Goal: Communication & Community: Answer question/provide support

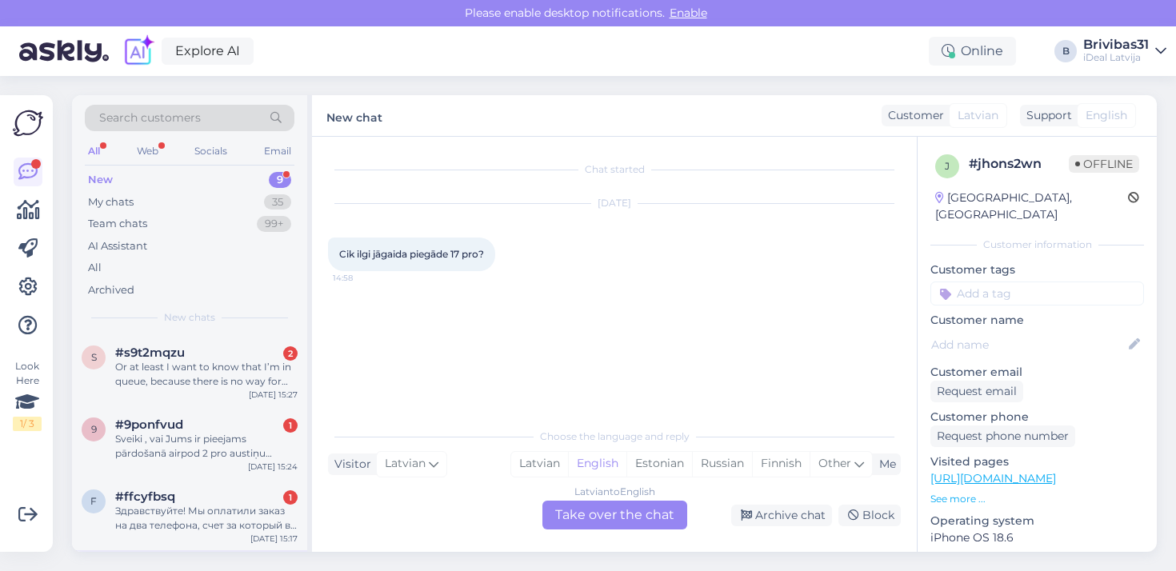
scroll to position [163, 0]
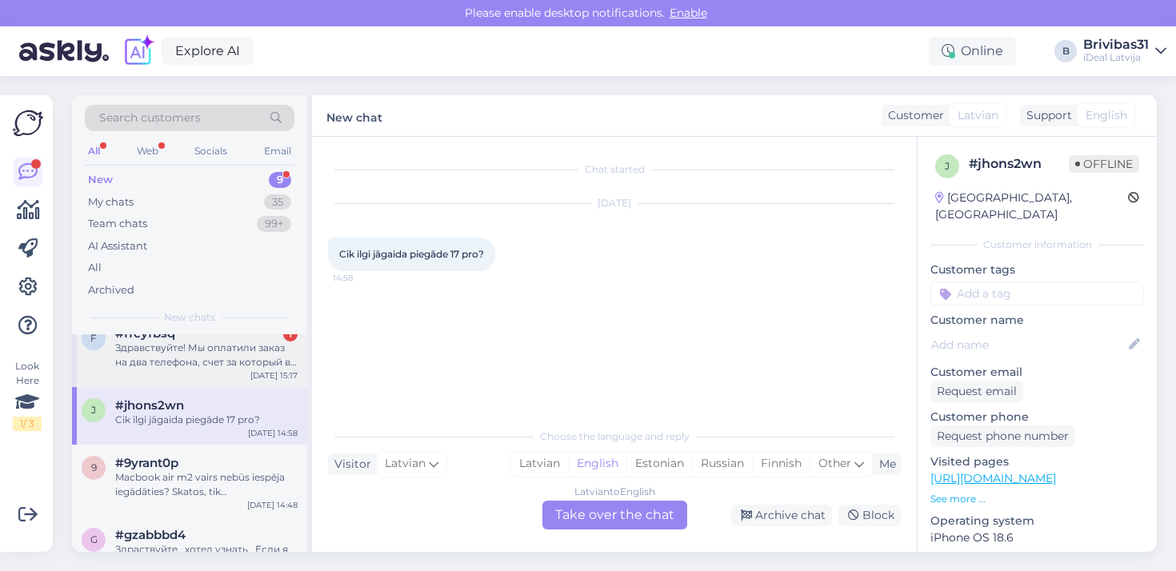
click at [286, 341] on div "Здравствуйте! Мы оплатили заказ на два телефона, счет за который вы прислали на…" at bounding box center [206, 355] width 182 height 29
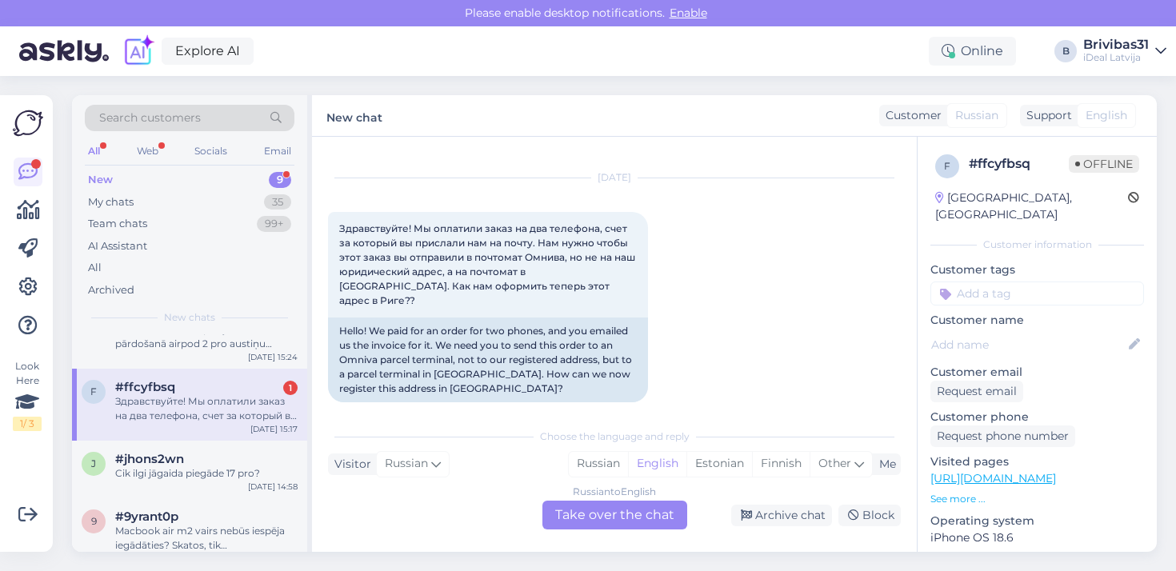
scroll to position [91, 0]
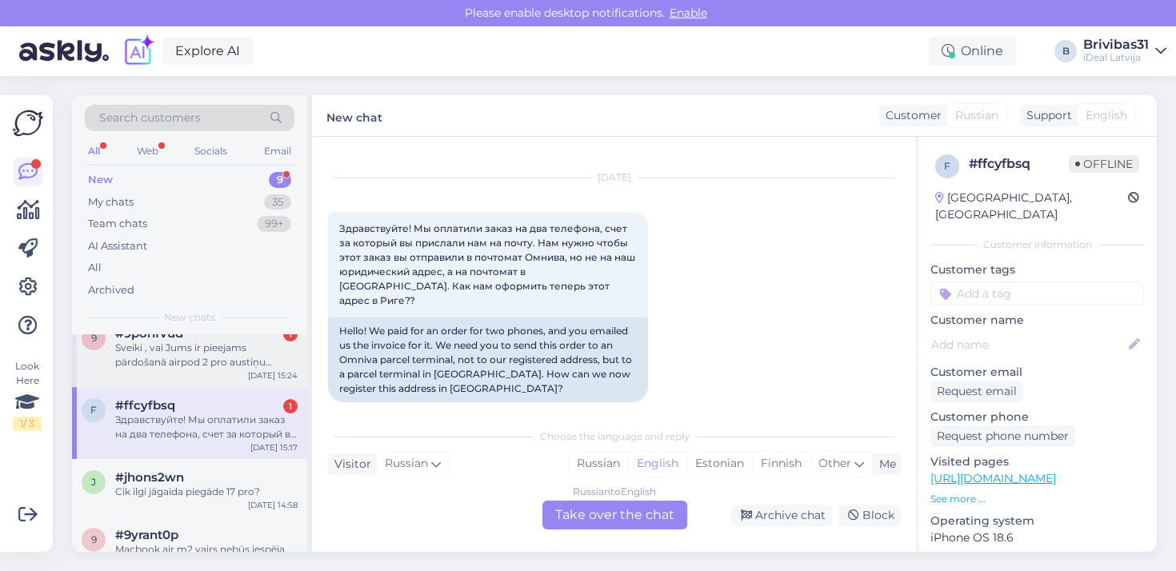
click at [220, 364] on div "Sveiki , vai Jums ir pieejams pārdošanā airpod 2 pro austiņu uzgaļi?" at bounding box center [206, 355] width 182 height 29
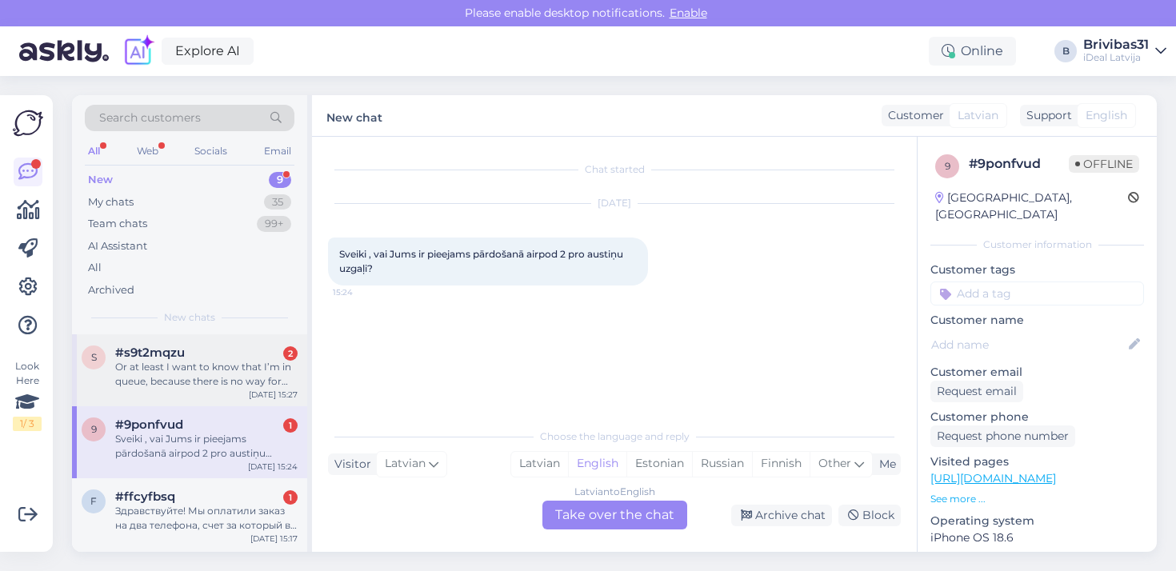
scroll to position [0, 0]
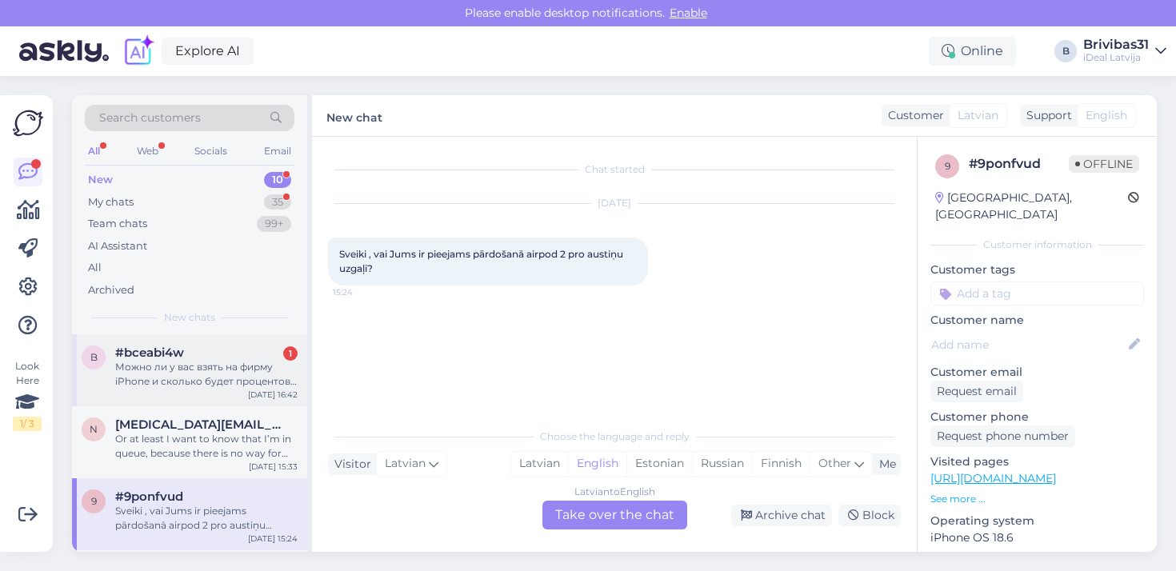
click at [210, 362] on div "Можно ли у вас взять на фирму iPhone и сколько будет процентов скидки на ну за …" at bounding box center [206, 374] width 182 height 29
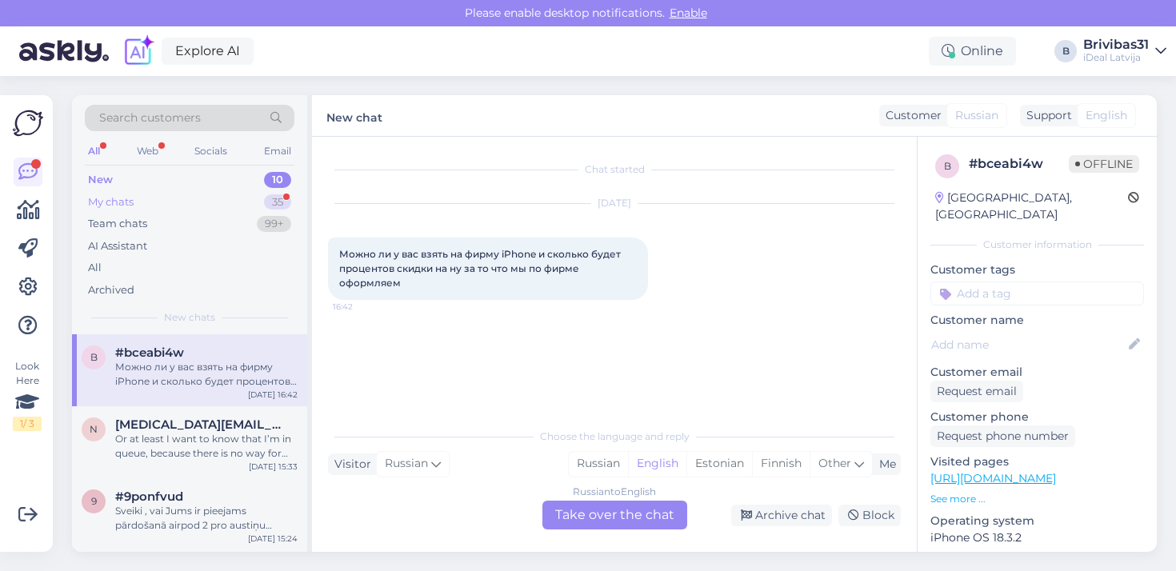
click at [213, 208] on div "My chats 35" at bounding box center [190, 202] width 210 height 22
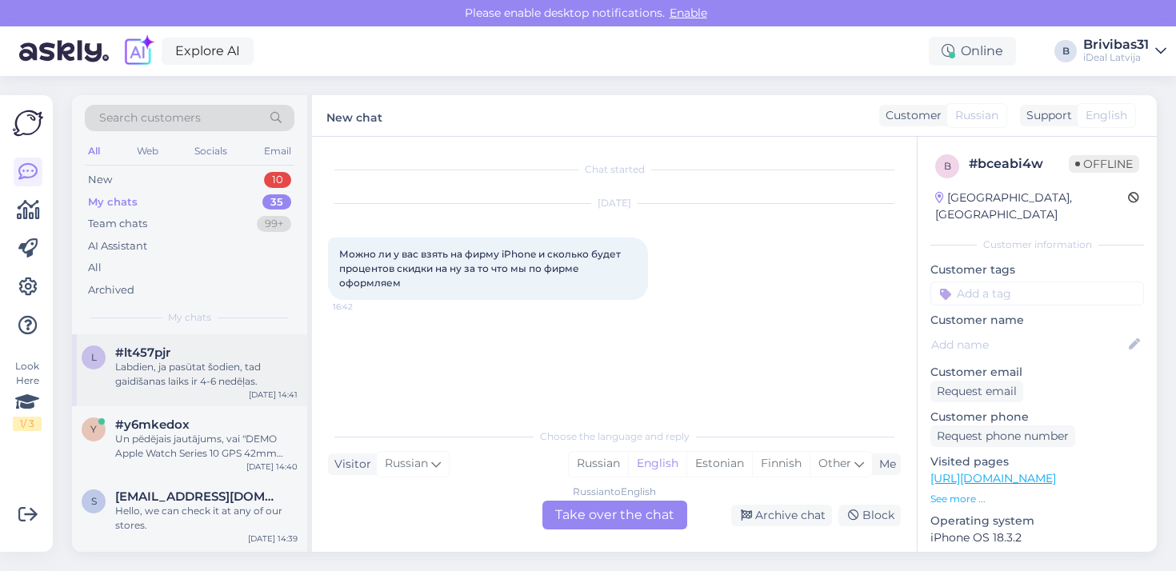
click at [202, 370] on div "Labdien, ja pasūtat šodien, tad gaidīšanas laiks ir 4-6 nedēļas." at bounding box center [206, 374] width 182 height 29
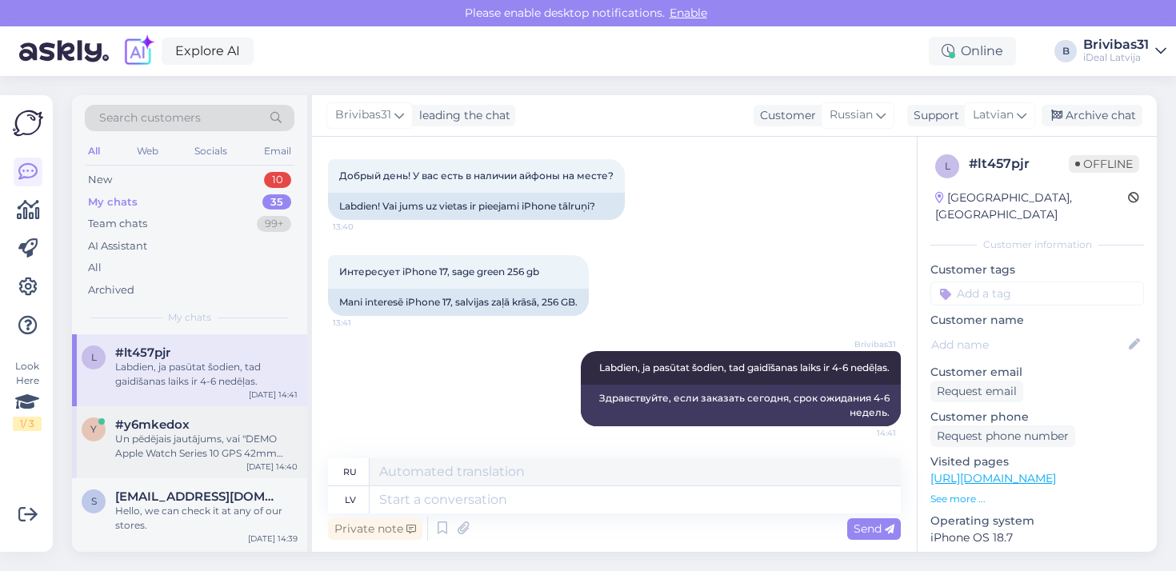
click at [244, 434] on div "Un pēdējais jautājums, vai "DEMO Apple Watch Series 10 GPS 42mm Rose Gold Alumi…" at bounding box center [206, 446] width 182 height 29
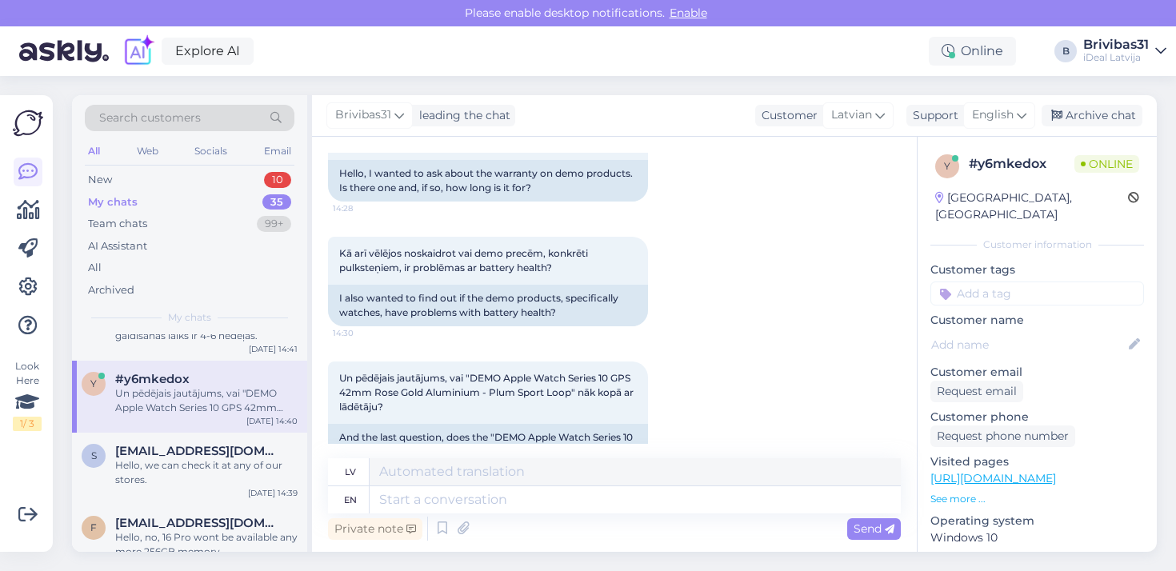
scroll to position [128, 0]
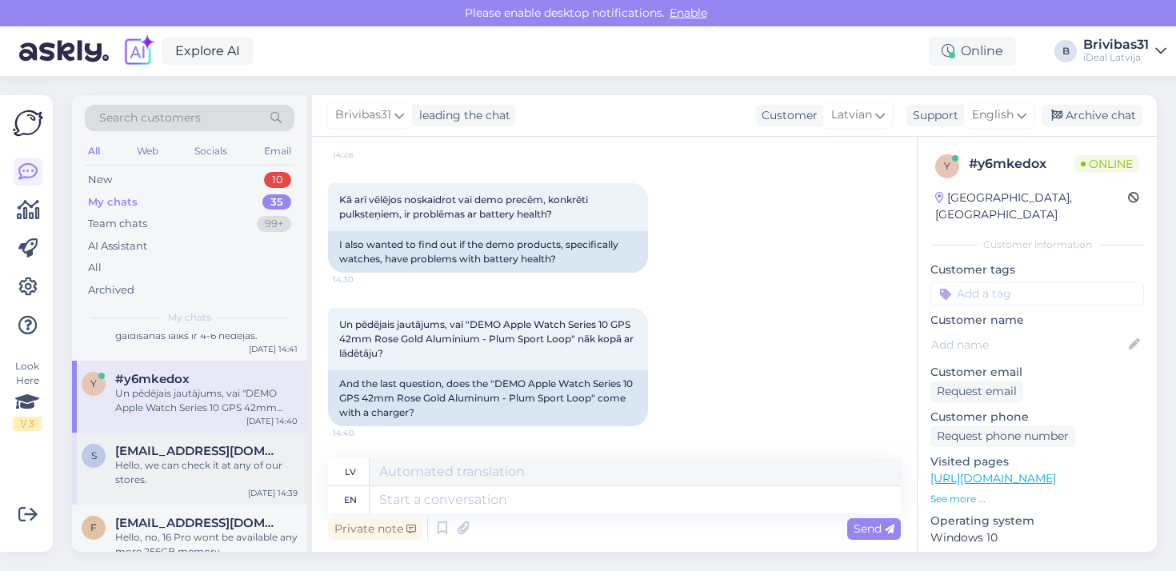
click at [196, 452] on span "[EMAIL_ADDRESS][DOMAIN_NAME]" at bounding box center [198, 451] width 166 height 14
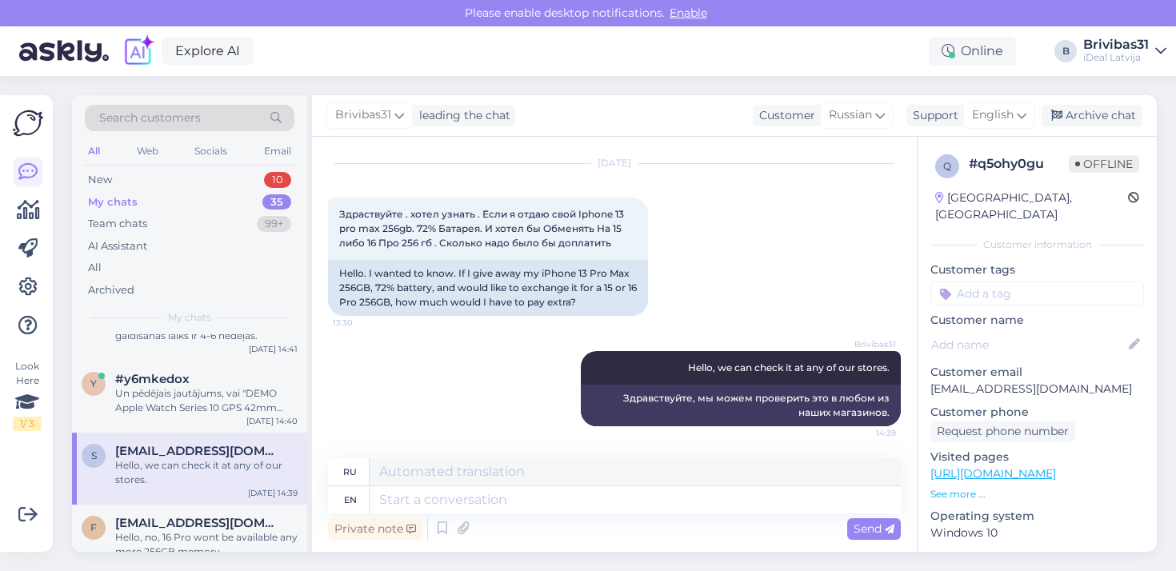
click at [194, 499] on div "s [EMAIL_ADDRESS][DOMAIN_NAME] Hello, we can check it at any of our stores. [DA…" at bounding box center [189, 469] width 235 height 72
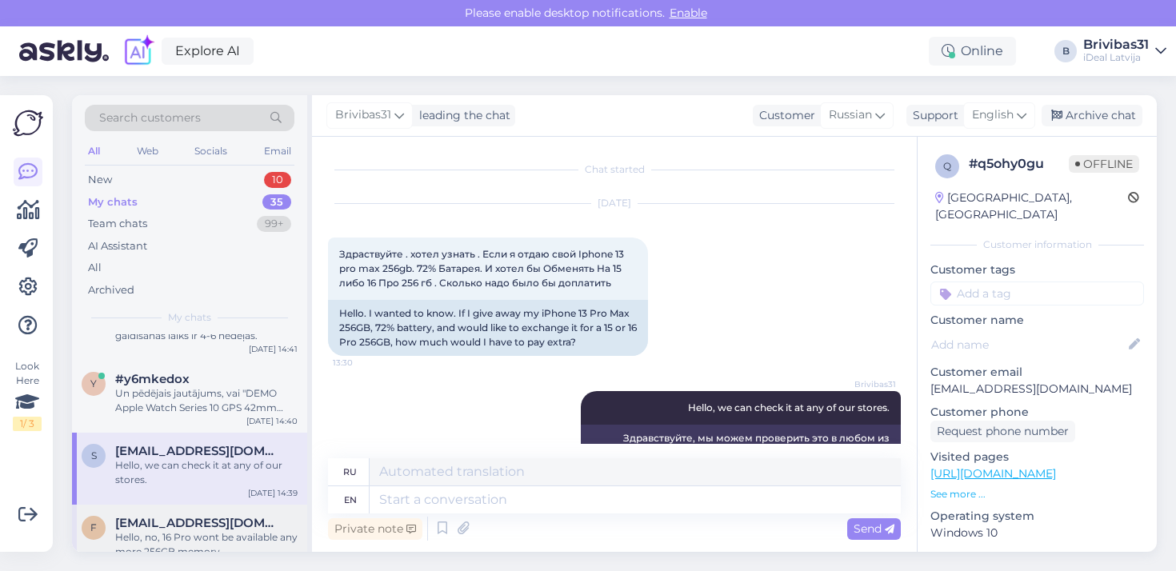
click at [194, 516] on span "[EMAIL_ADDRESS][DOMAIN_NAME]" at bounding box center [198, 523] width 166 height 14
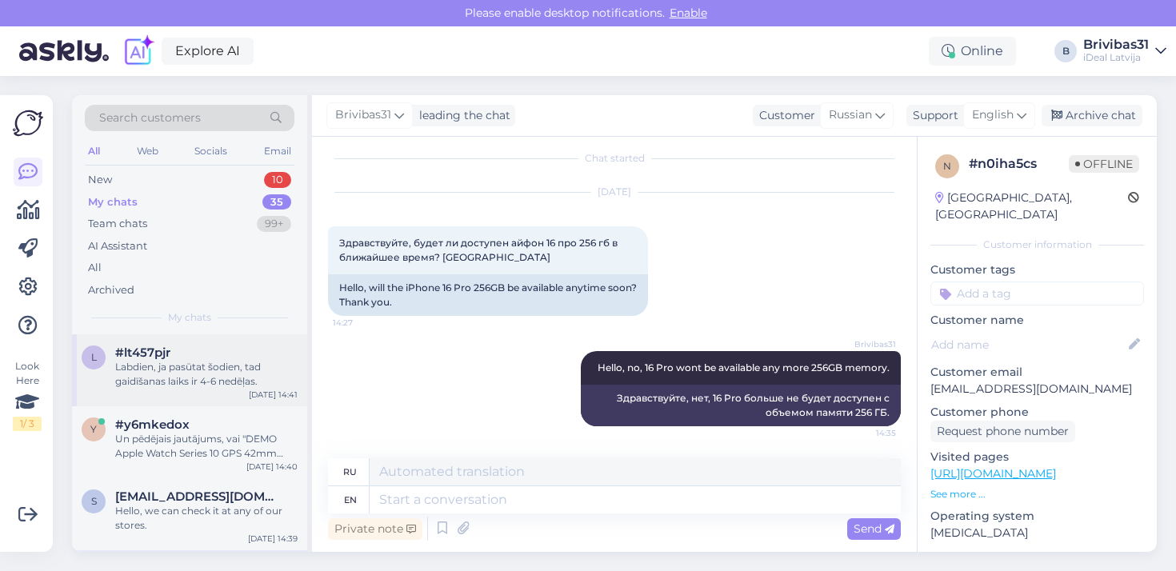
click at [217, 383] on div "Labdien, ja pasūtat šodien, tad gaidīšanas laiks ir 4-6 nedēļas." at bounding box center [206, 374] width 182 height 29
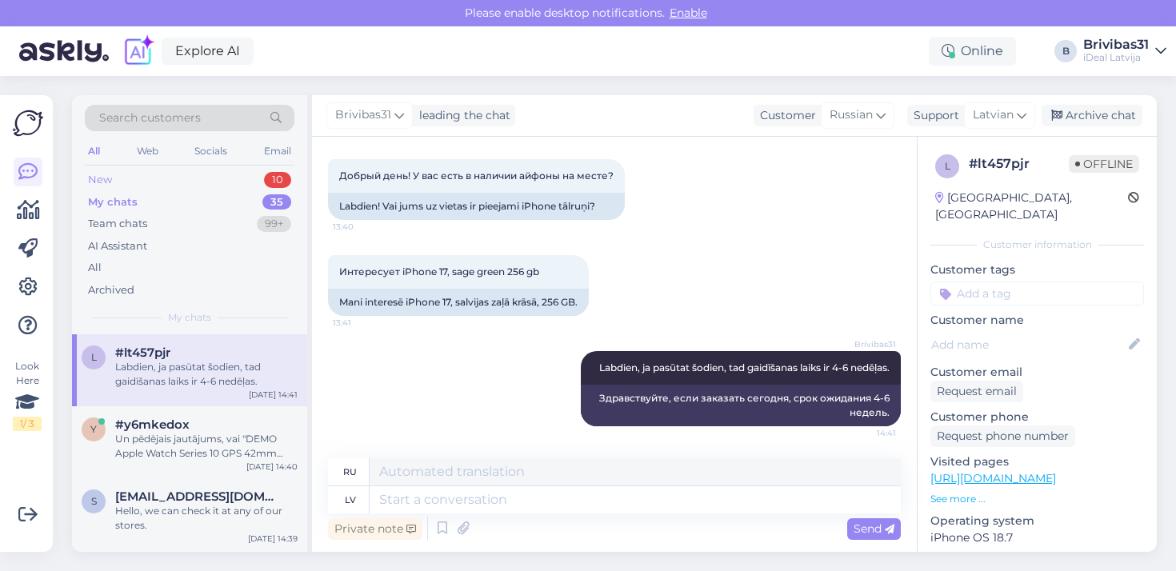
click at [156, 181] on div "New 10" at bounding box center [190, 180] width 210 height 22
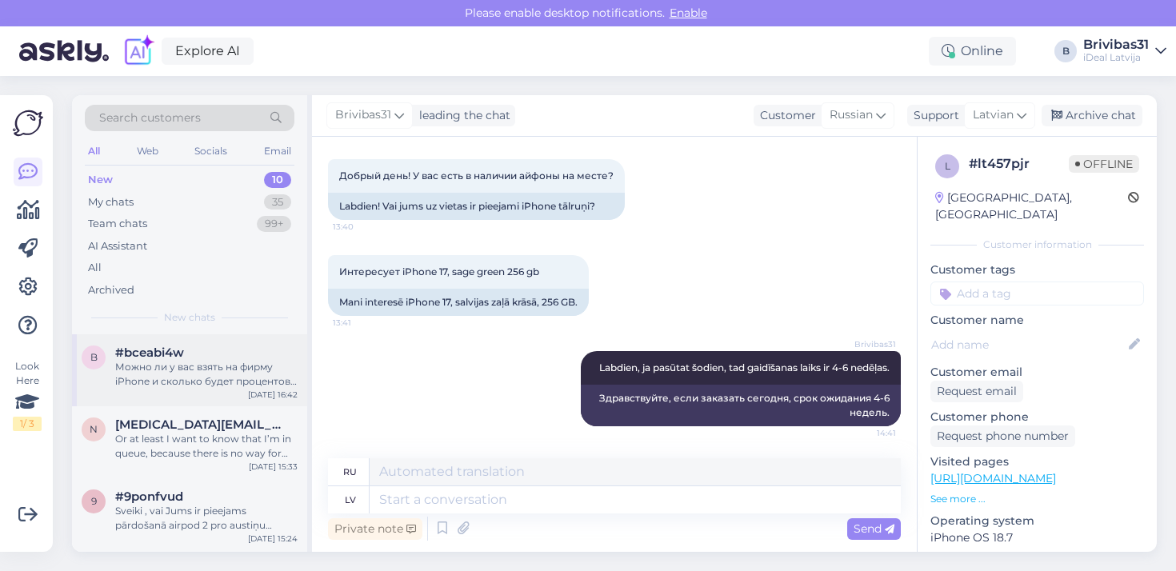
click at [160, 351] on span "#bceabi4w" at bounding box center [149, 353] width 69 height 14
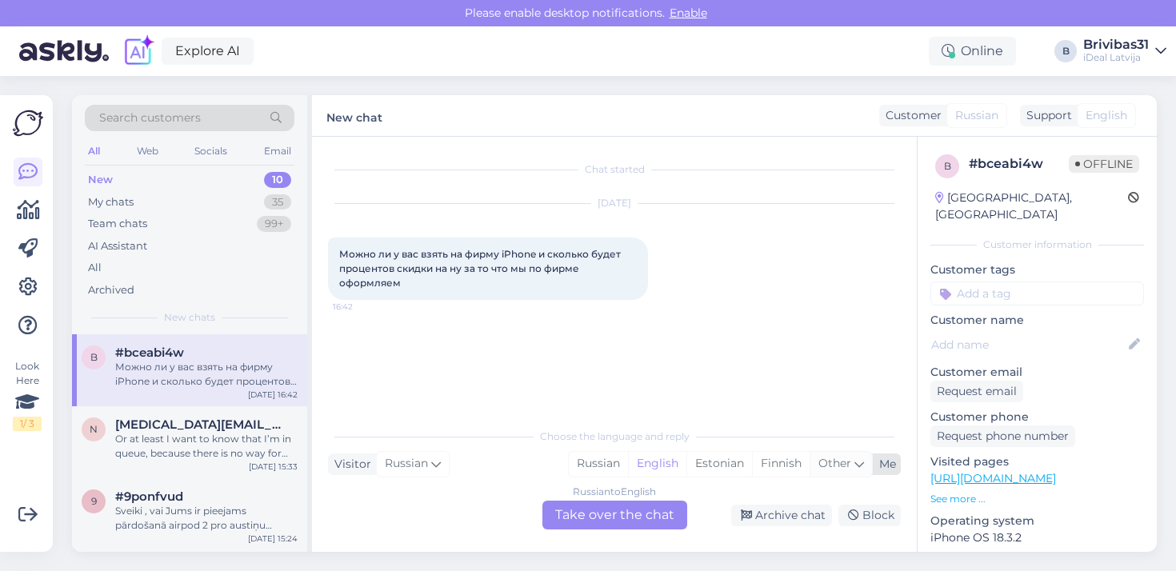
click at [842, 475] on div "Other" at bounding box center [841, 464] width 62 height 24
type input "latv"
click at [682, 425] on link "Latvian" at bounding box center [734, 423] width 176 height 26
click at [646, 514] on div "Russian to Latvian Take over the chat" at bounding box center [614, 515] width 145 height 29
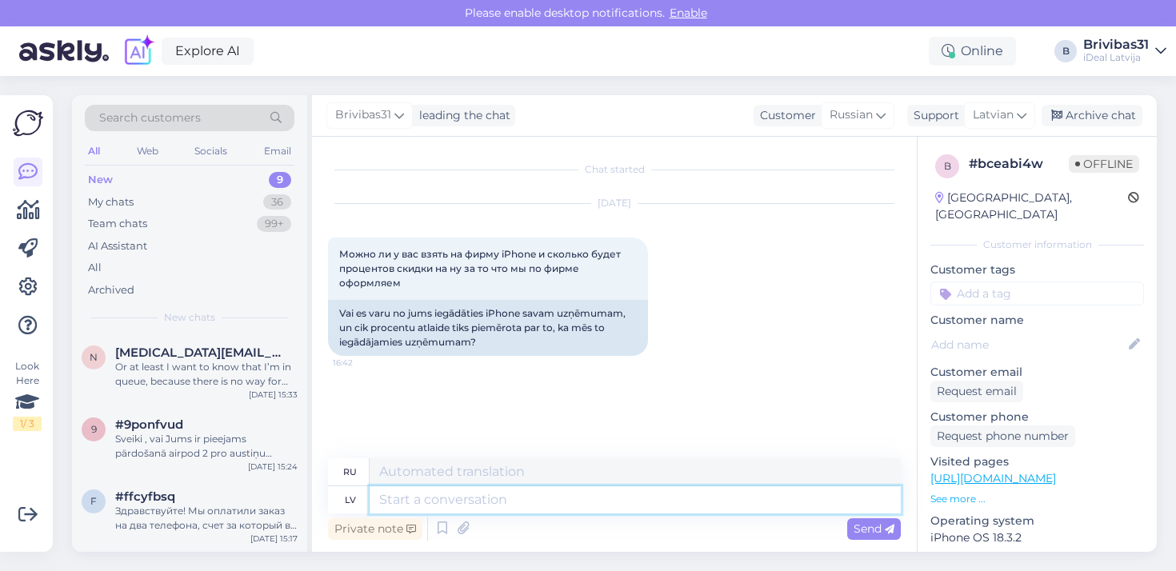
click at [536, 507] on textarea at bounding box center [635, 499] width 531 height 27
click at [563, 417] on div "Chat started [DATE] Можно ли у вас взять на фирму iPhone и сколько будет процен…" at bounding box center [621, 298] width 587 height 291
click at [523, 481] on textarea at bounding box center [635, 471] width 531 height 27
click at [522, 495] on textarea at bounding box center [635, 499] width 531 height 27
type textarea "Labdien! A"
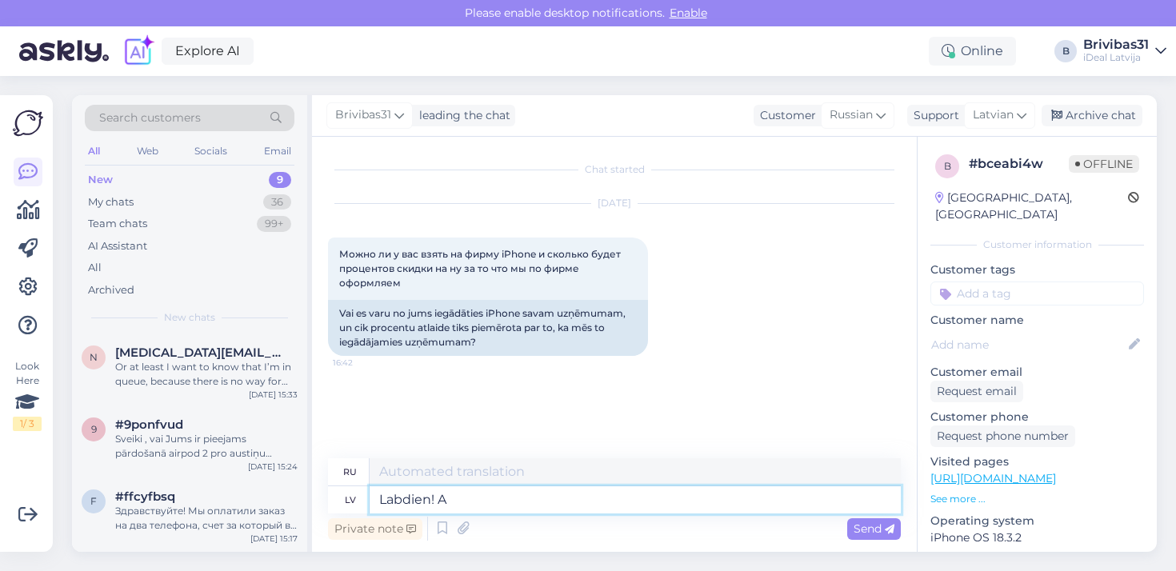
type textarea "Привет!"
type textarea "Labdien! Atlaide"
type textarea "Привет! Скидка"
type textarea "Labdien!"
type textarea "Привет!"
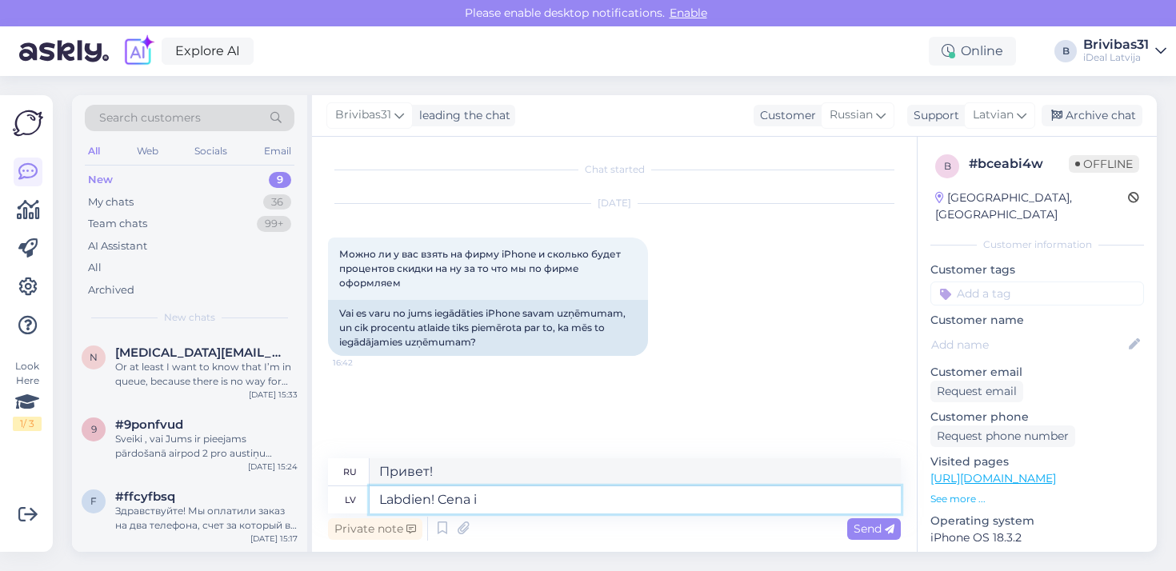
type textarea "Labdien! Cena ir"
type textarea "Привет! Цена"
type textarea "Labdien! Cena ir"
type textarea "Здравствуйте! Цена:"
type textarea "Labdien! Cena"
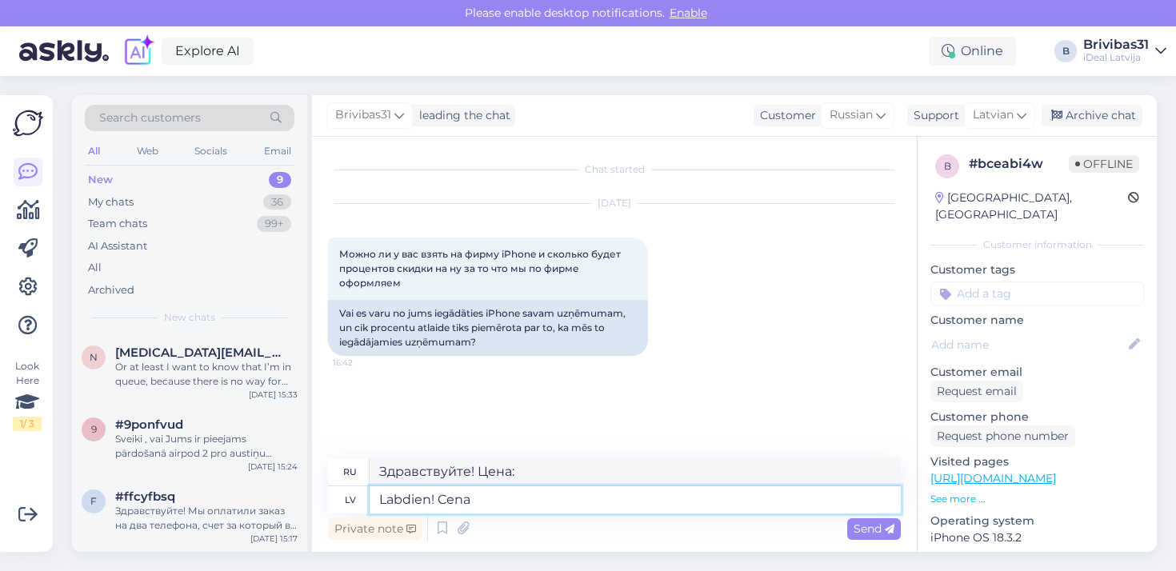
type textarea "Привет! Цена"
type textarea "Labdien! Cena juridiskām pe"
type textarea "Здравствуйте! Цена для легальных"
type textarea "Labdien! Cena juridiskām personām ir"
type textarea "Здравствуйте! Цена для юридических лиц."
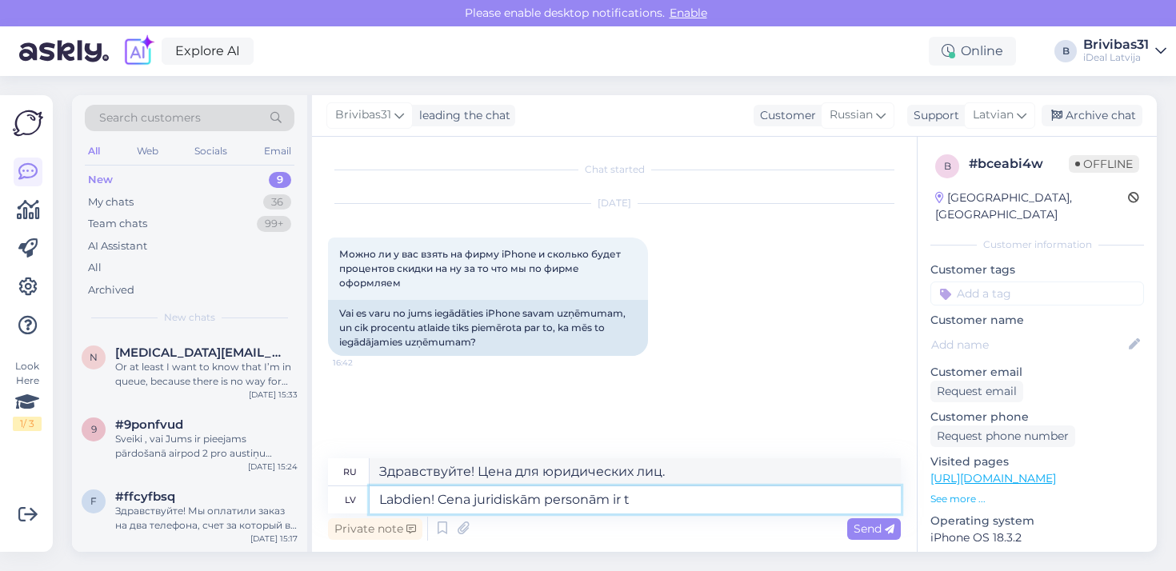
type textarea "Labdien! Cena juridiskām personām ir tā"
type textarea "Здравствуйте! Цена для юридических лиц:"
type textarea "Labdien! Cena juridiskām personām ir tāda pa"
type textarea "Здравствуйте! Для юридических лиц цена следующая:"
type textarea "Labdien! Cena juridiskām personām ir tāda pati k"
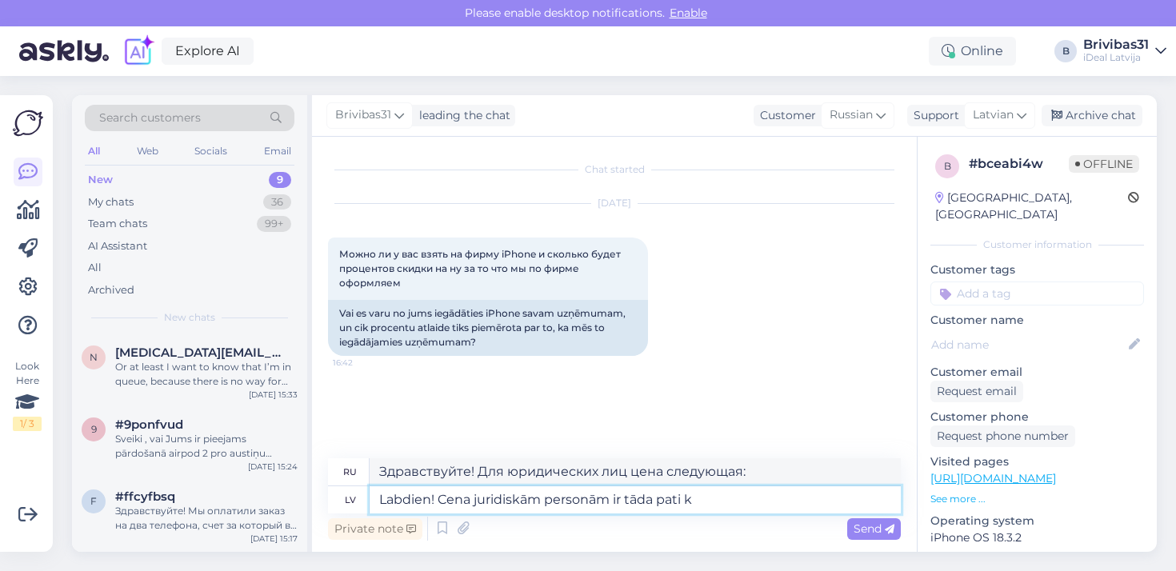
type textarea "Здравствуйте! Цена для юридических лиц та же."
type textarea "Labdien! Cena juridiskām personām ir tāda pati kā"
type textarea "Здравствуйте! Цена для юридических лиц такая же, как и"
type textarea "Labdien! Cena juridiskām personām ir tāda pati kā privātpersonām."
type textarea "Здравствуйте! Цена для юридических лиц такая же, как и для физических лиц."
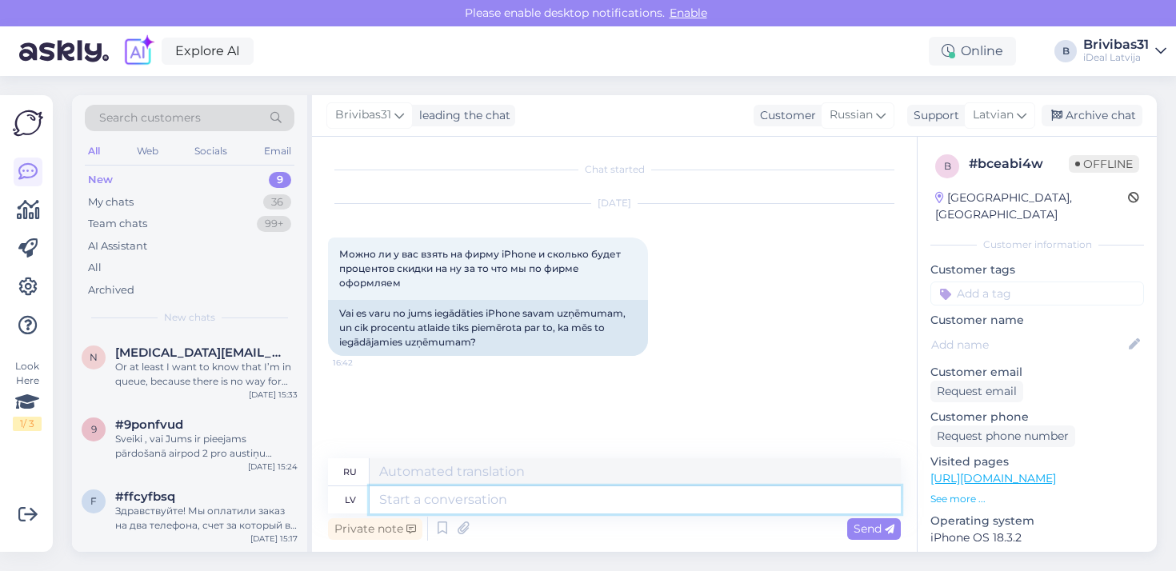
scroll to position [54, 0]
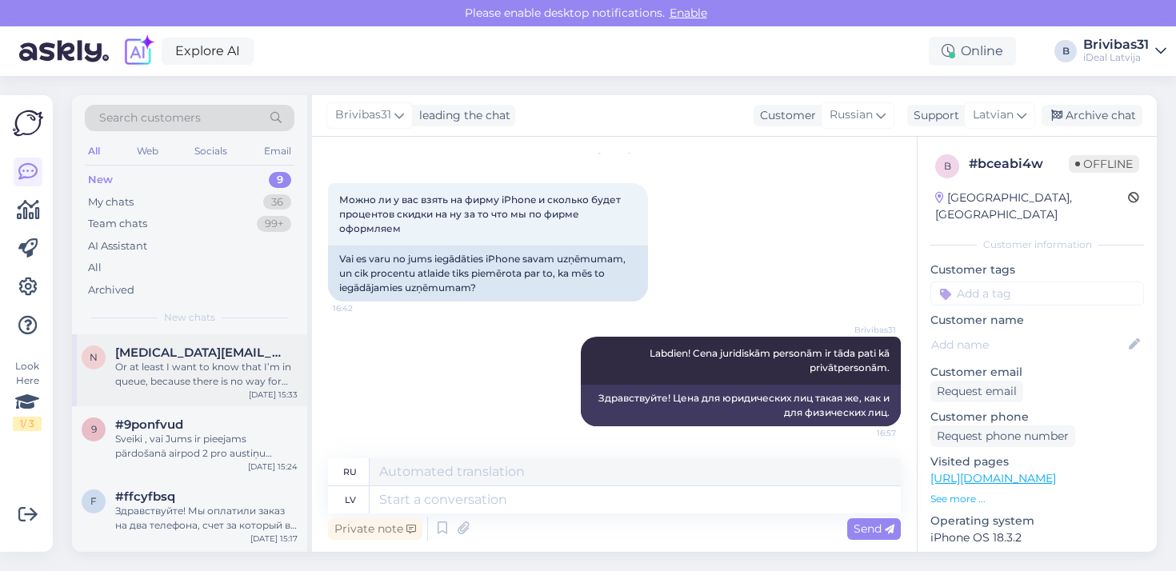
click at [127, 360] on div "Or at least I want to know that I’m in queue, because there is no way for me to…" at bounding box center [206, 374] width 182 height 29
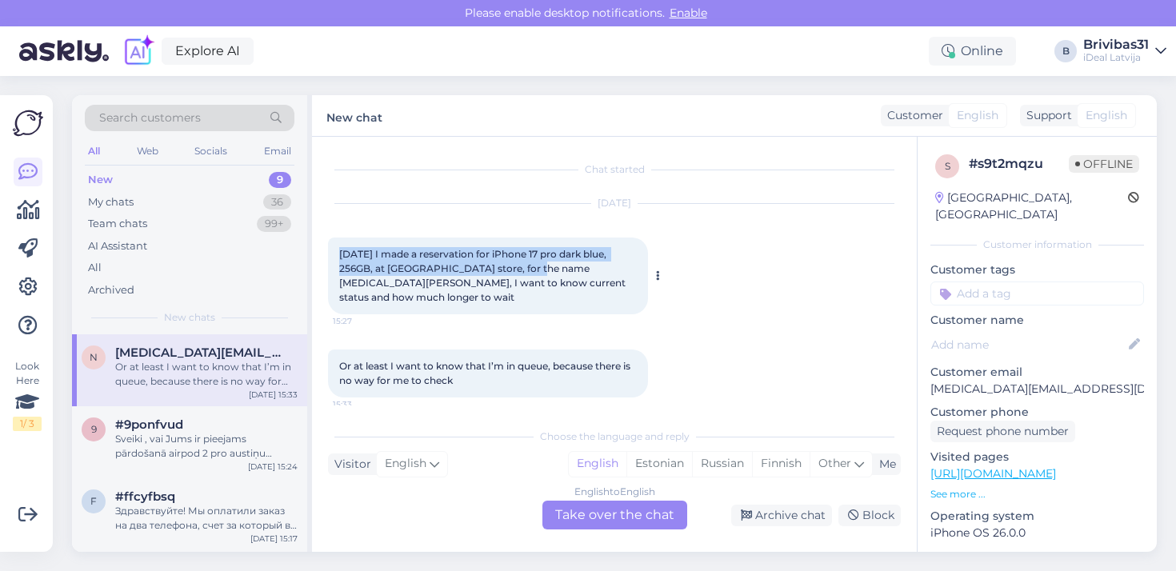
drag, startPoint x: 334, startPoint y: 252, endPoint x: 498, endPoint y: 266, distance: 164.6
click at [499, 266] on div "[DATE] I made a reservation for iPhone 17 pro dark blue, 256GB, at [GEOGRAPHIC_…" at bounding box center [488, 276] width 320 height 77
click at [498, 266] on span "[DATE] I made a reservation for iPhone 17 pro dark blue, 256GB, at [GEOGRAPHIC_…" at bounding box center [483, 275] width 289 height 55
click at [209, 435] on div "Sveiki , vai Jums ir pieejams pārdošanā airpod 2 pro austiņu uzgaļi?" at bounding box center [206, 446] width 182 height 29
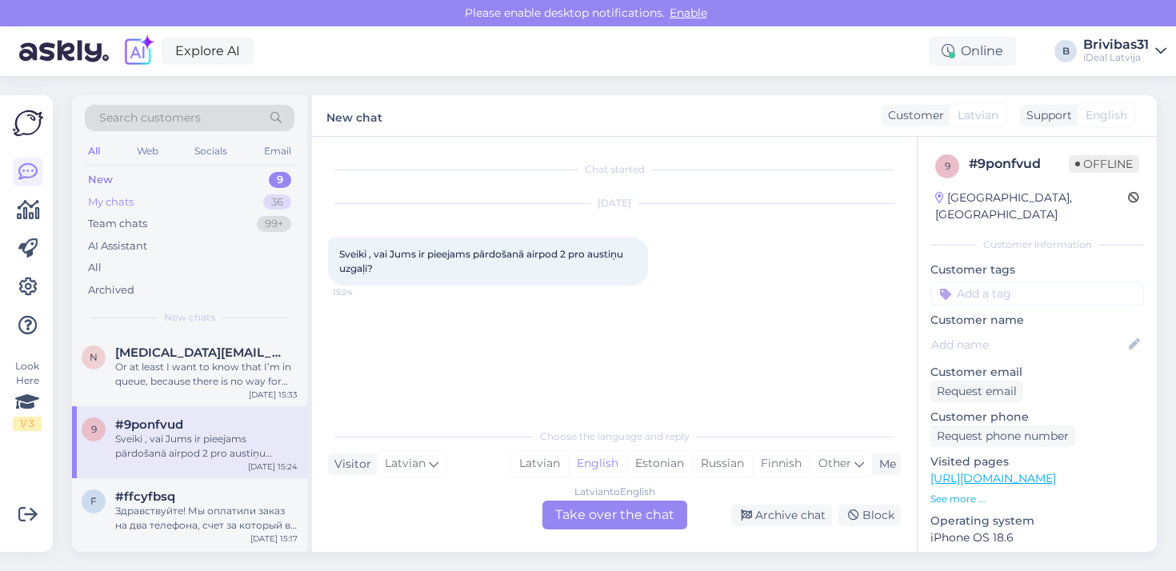
click at [175, 200] on div "My chats 36" at bounding box center [190, 202] width 210 height 22
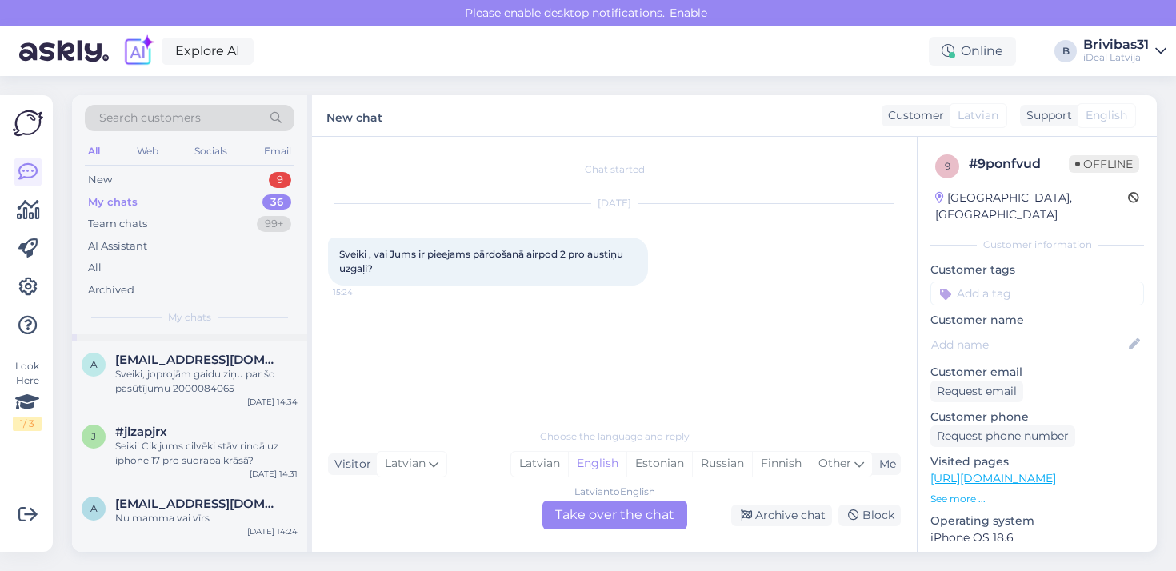
scroll to position [355, 0]
click at [225, 443] on div "Seiki! Cik jums cilvēki stāv rindā uz iphone 17 pro sudraba krāsā?" at bounding box center [206, 451] width 182 height 29
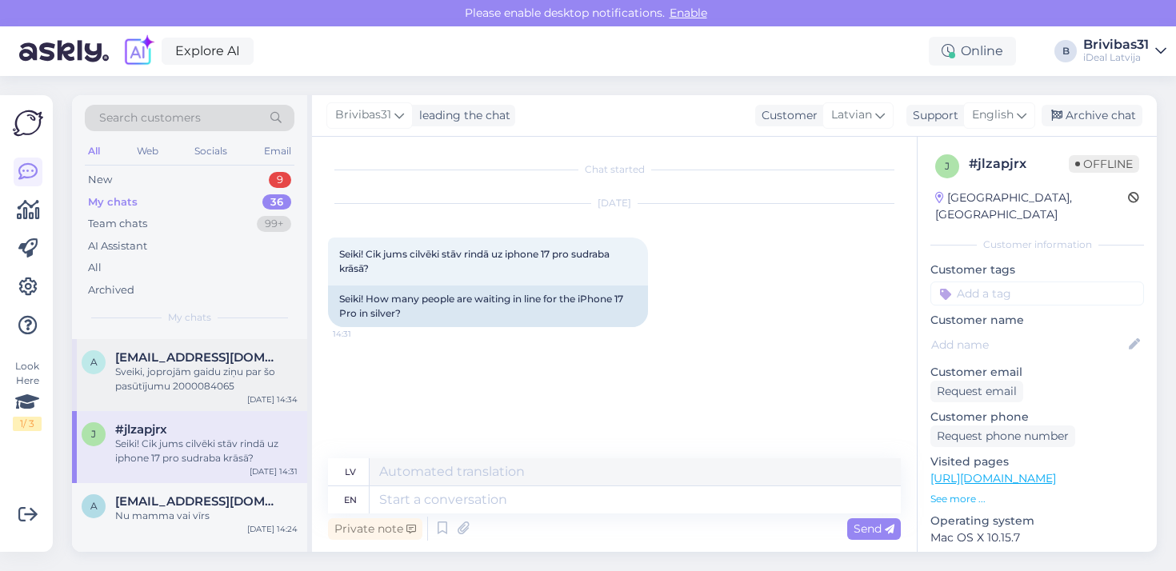
click at [230, 401] on div "a [EMAIL_ADDRESS][DOMAIN_NAME] Sveiki, joprojām gaidu ziņu par šo pasūtījumu 20…" at bounding box center [189, 375] width 235 height 72
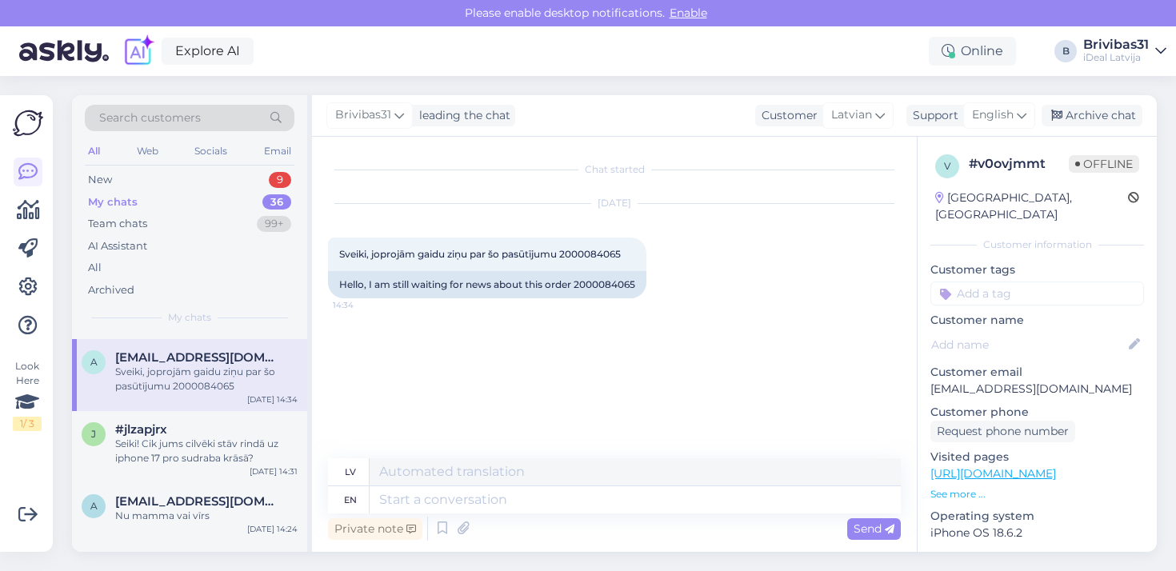
scroll to position [226, 0]
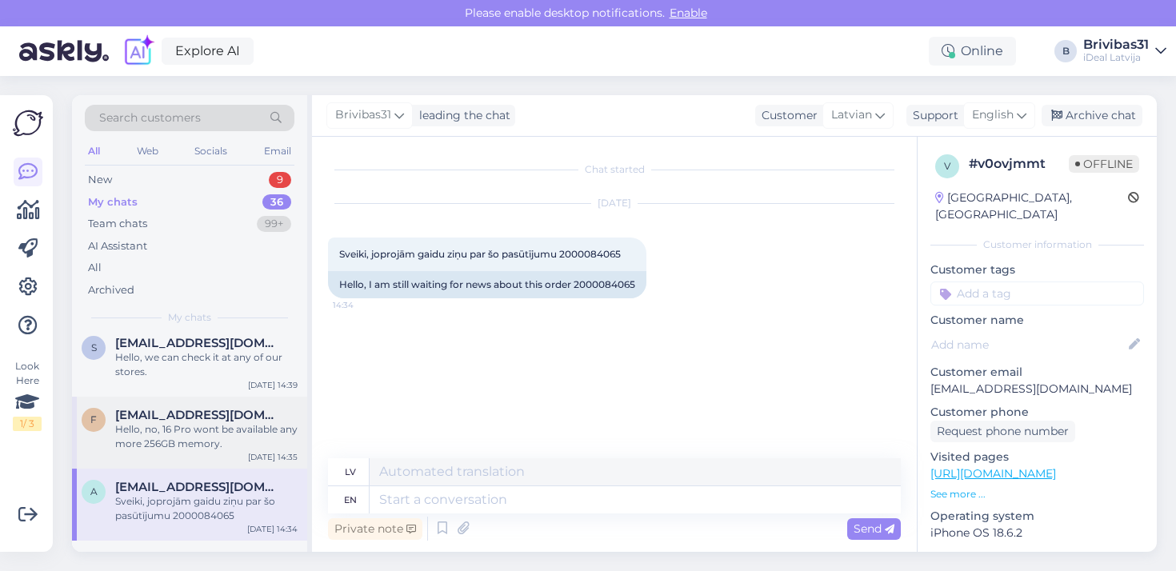
click at [231, 400] on div "f [EMAIL_ADDRESS][DOMAIN_NAME] Hello, no, 16 Pro wont be available any more 256…" at bounding box center [189, 433] width 235 height 72
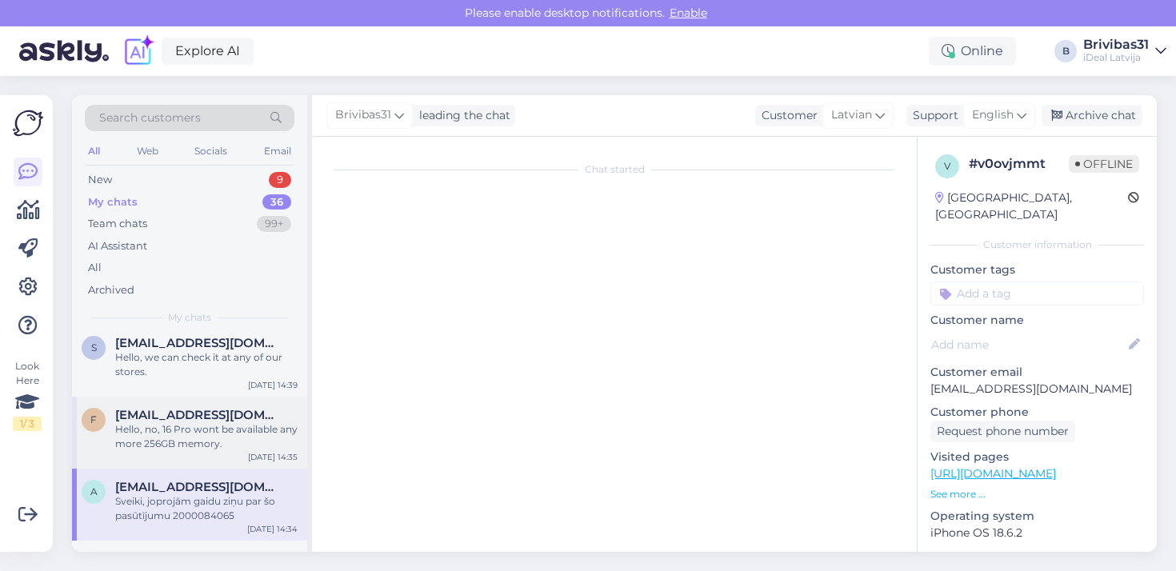
scroll to position [11, 0]
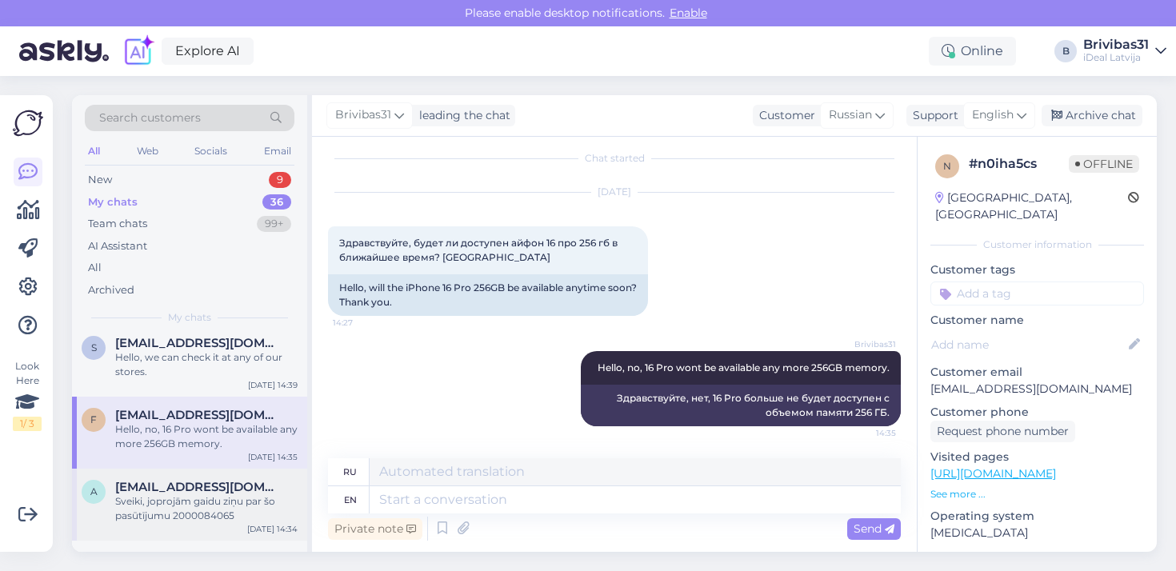
click at [209, 472] on div "a [EMAIL_ADDRESS][DOMAIN_NAME] Sveiki, joprojām gaidu ziņu par šo pasūtījumu 20…" at bounding box center [189, 505] width 235 height 72
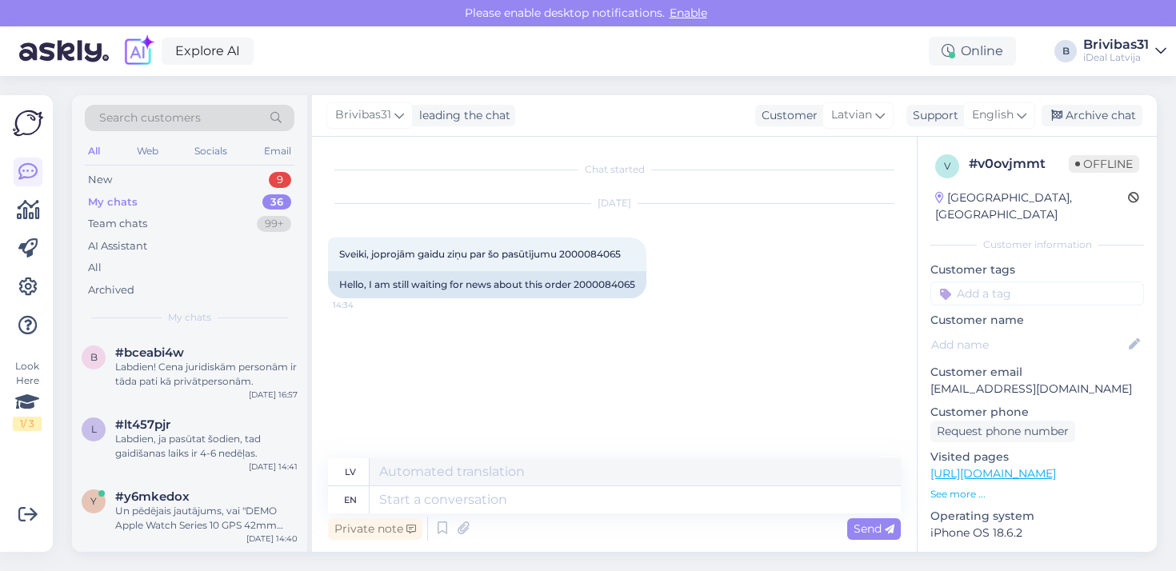
scroll to position [0, 0]
click at [151, 386] on div "b #bceabi4w Labdien! Cena juridiskām personām ir tāda pati kā privātpersonām. […" at bounding box center [189, 370] width 235 height 72
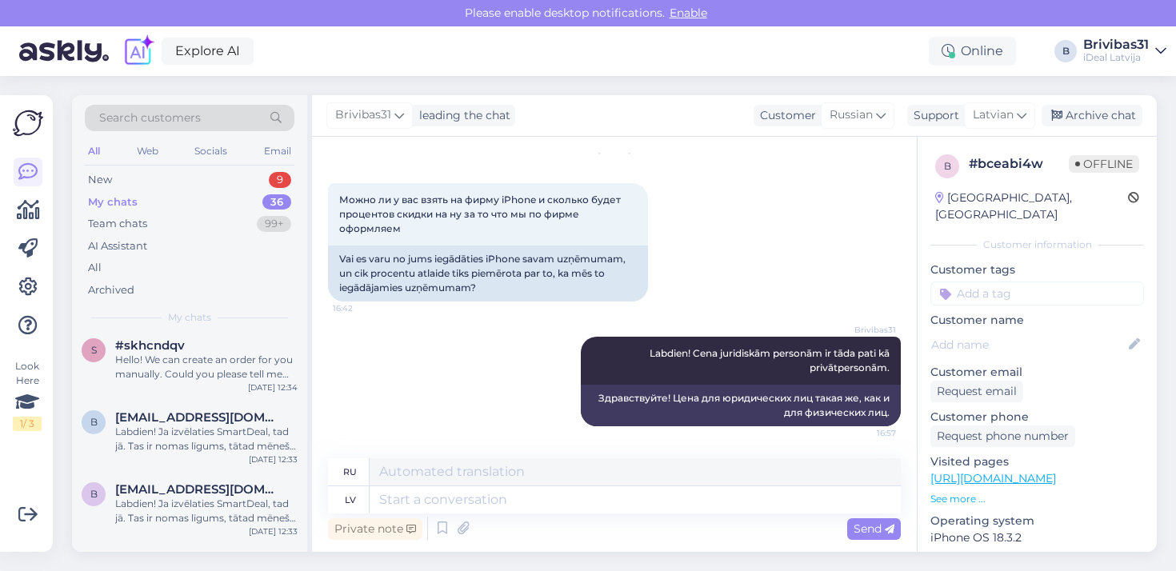
scroll to position [566, 0]
click at [189, 476] on div "b [EMAIL_ADDRESS][DOMAIN_NAME] Labdien! Ja izvēlaties SmartDeal, tad jā. Tas ir…" at bounding box center [189, 510] width 235 height 72
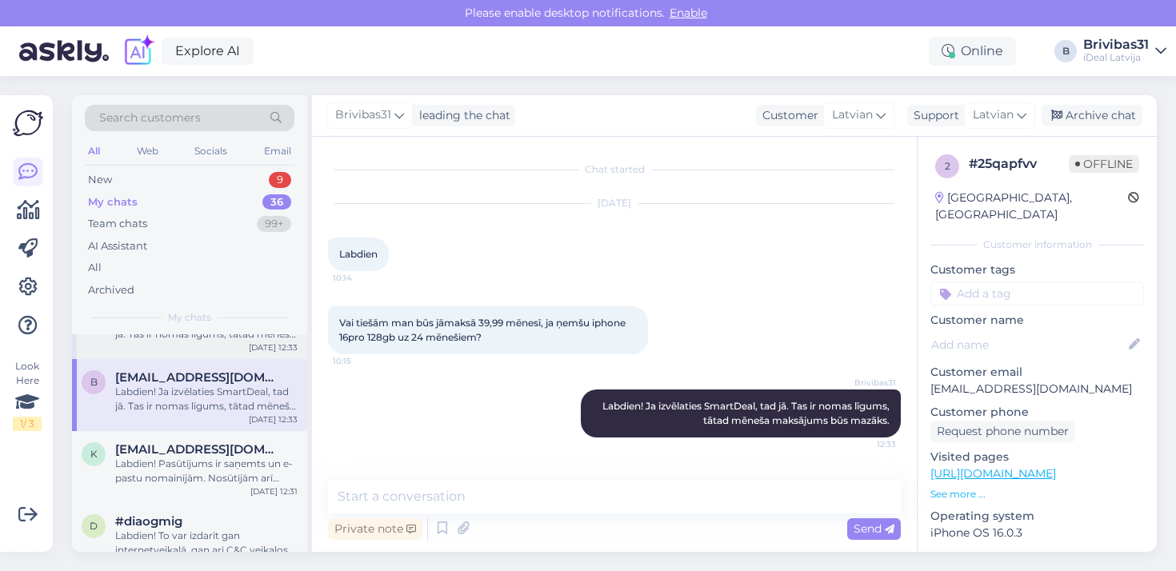
scroll to position [704, 0]
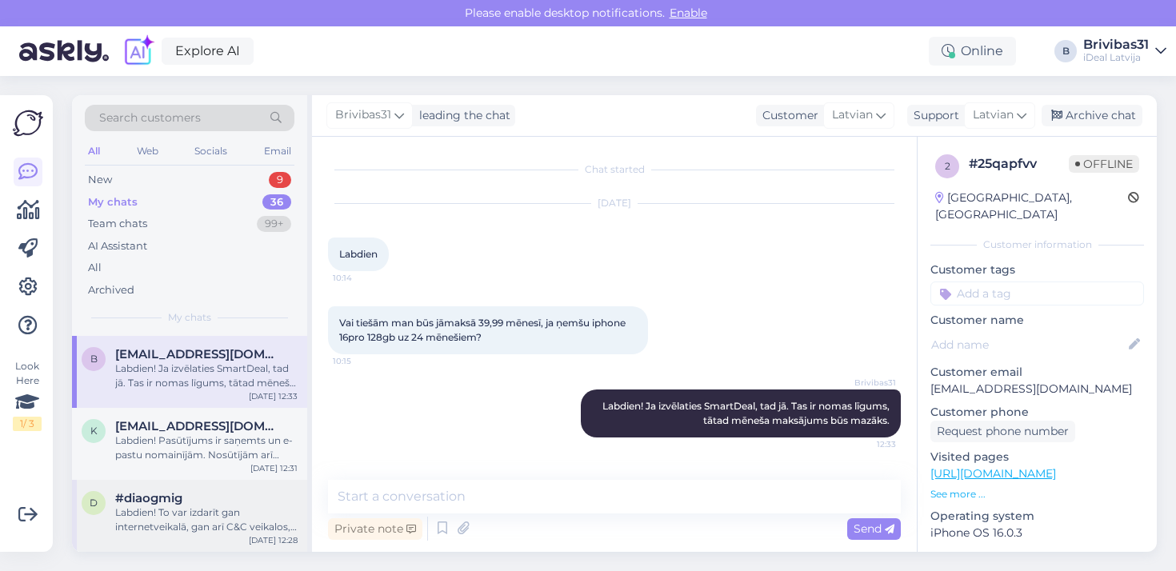
click at [208, 512] on div "Labdien! To var izdarīt gan internetveikalā, gan arī C&C veikalos, klātienē." at bounding box center [206, 520] width 182 height 29
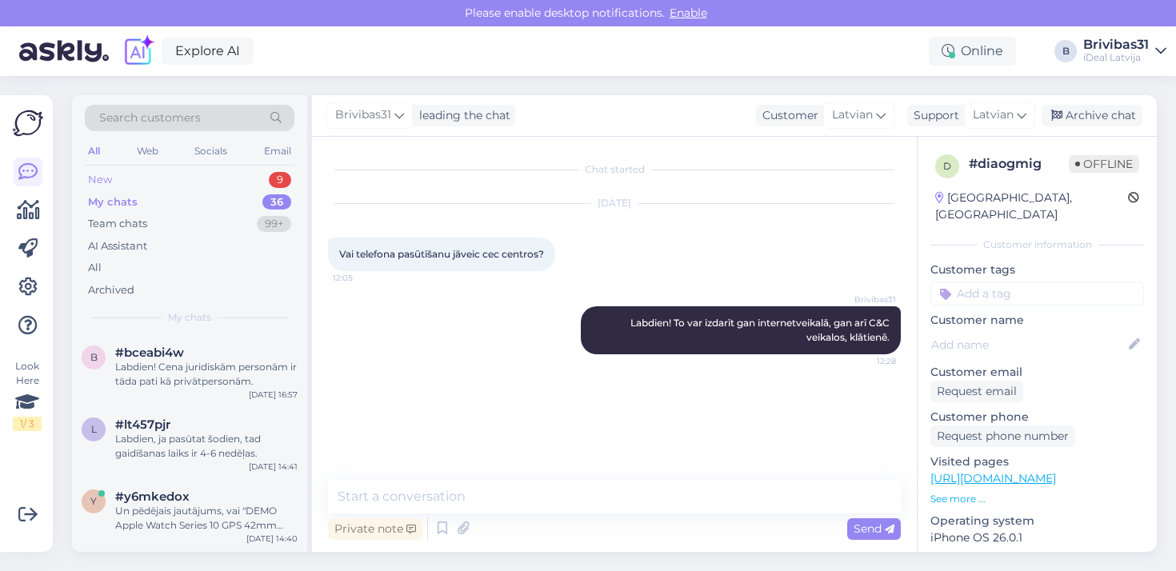
scroll to position [0, 0]
click at [222, 182] on div "New 9" at bounding box center [190, 180] width 210 height 22
click at [165, 419] on span "#9ponfvud" at bounding box center [149, 425] width 68 height 14
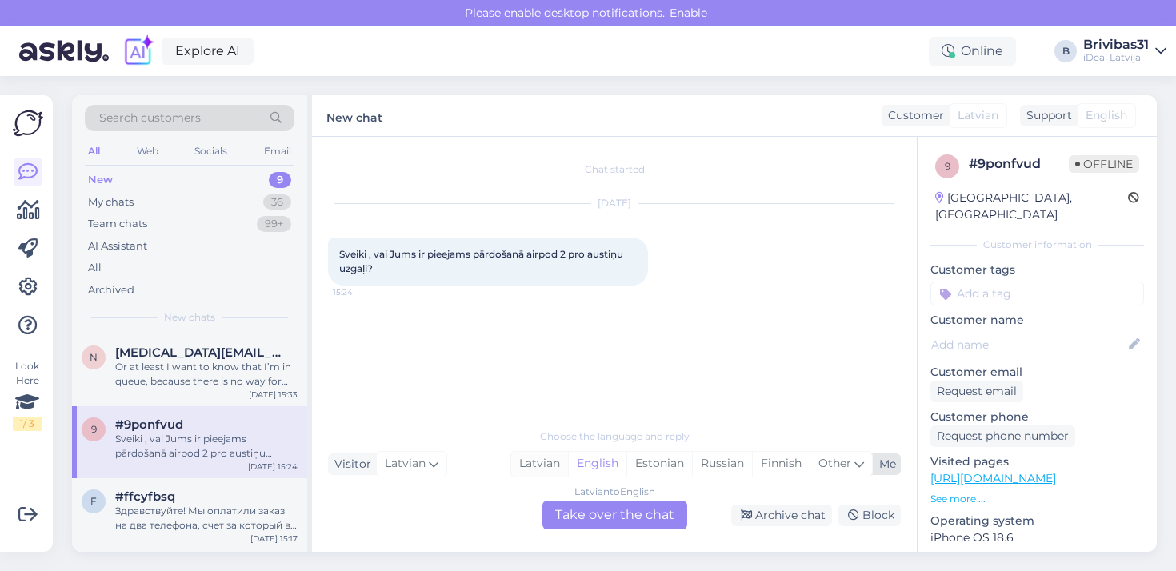
click at [522, 463] on div "Latvian" at bounding box center [539, 464] width 57 height 24
click at [615, 514] on div "Latvian to Latvian Take over the chat" at bounding box center [614, 515] width 145 height 29
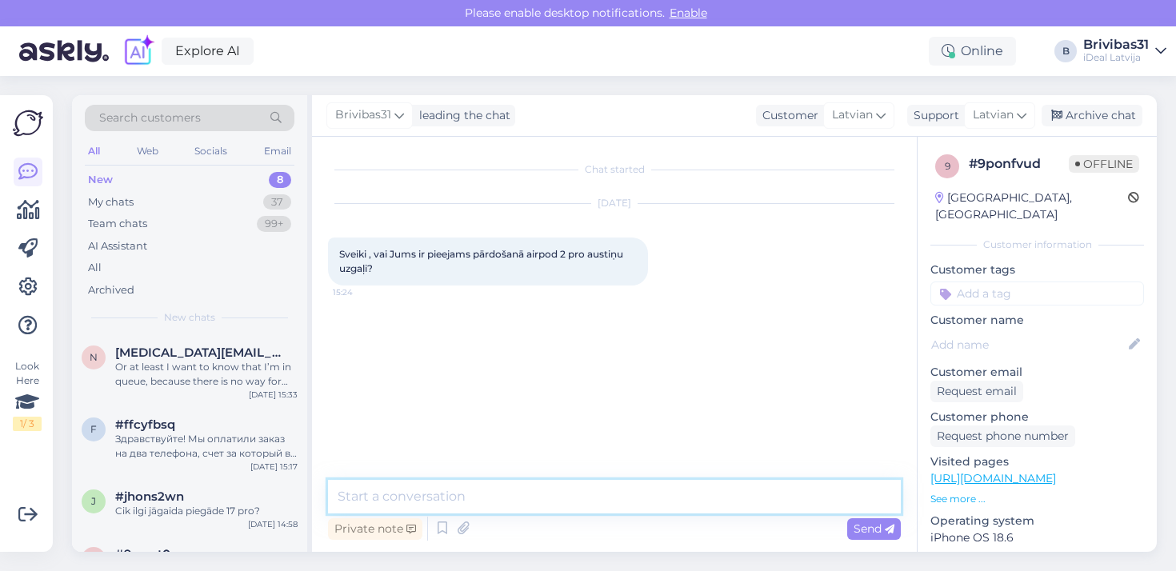
click at [606, 494] on textarea at bounding box center [614, 497] width 573 height 34
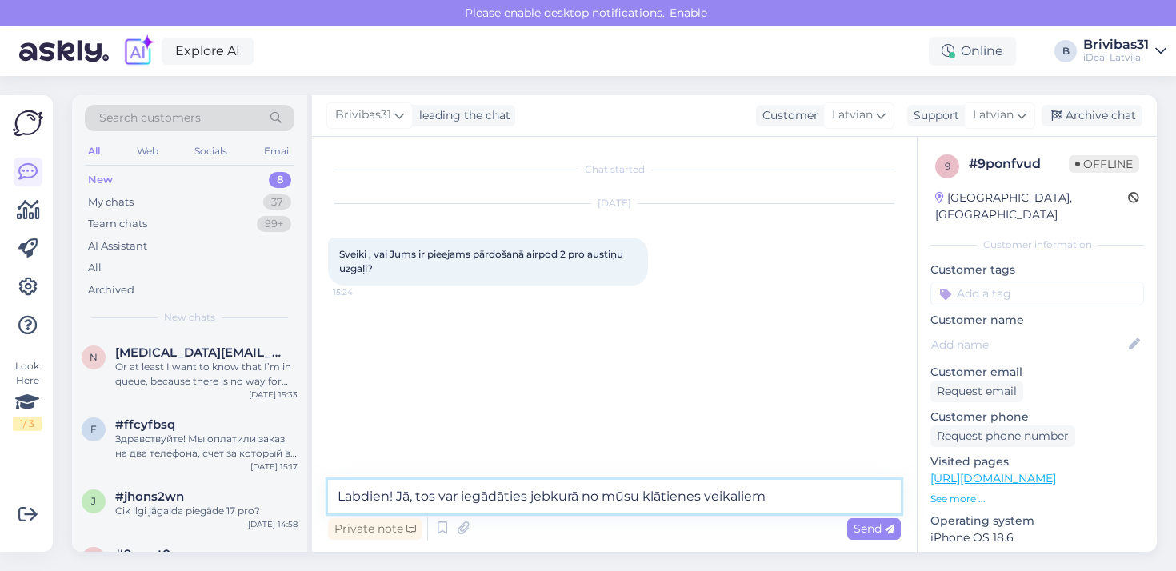
type textarea "Labdien! Jā, tos var iegādāties jebkurā no mūsu klātienes veikaliem."
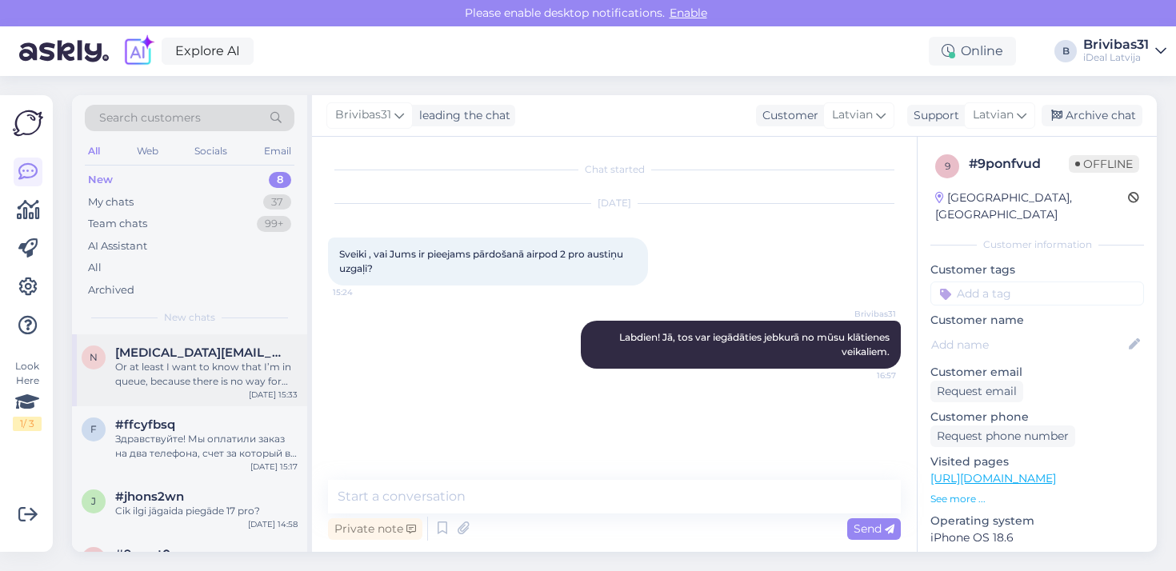
click at [188, 402] on div "n [MEDICAL_DATA][EMAIL_ADDRESS][DOMAIN_NAME] Or at least I want to know that I’…" at bounding box center [189, 370] width 235 height 72
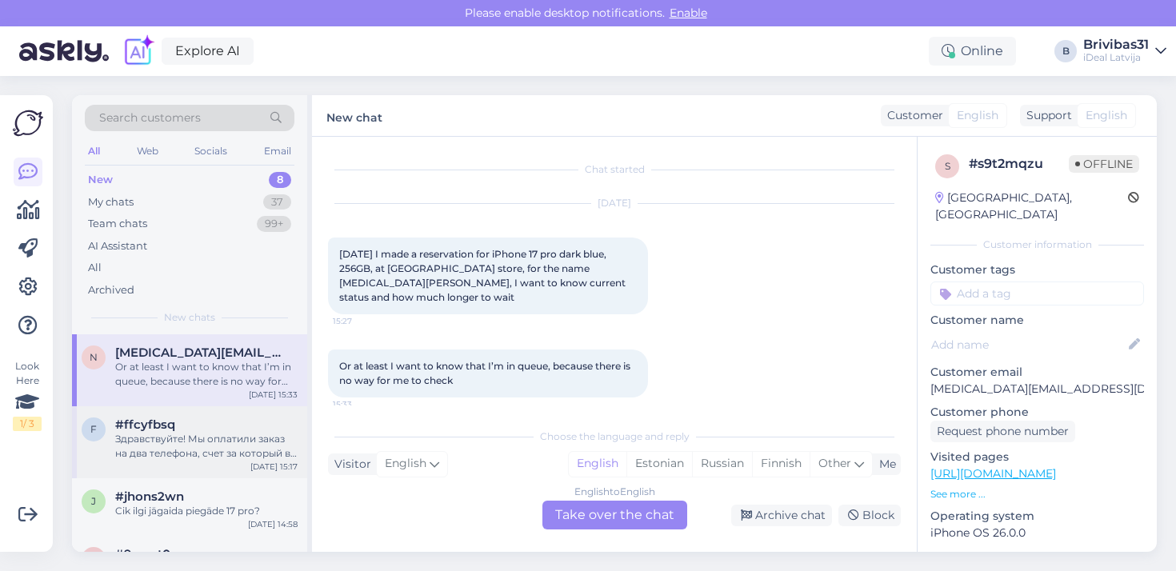
click at [240, 438] on div "Здравствуйте! Мы оплатили заказ на два телефона, счет за который вы прислали на…" at bounding box center [206, 446] width 182 height 29
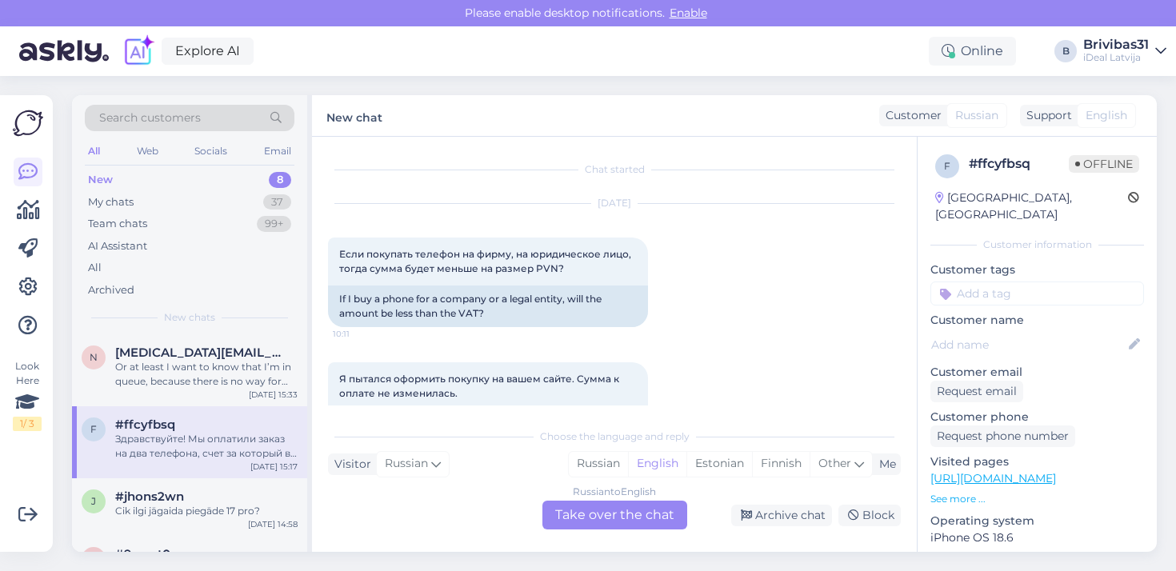
scroll to position [3103, 0]
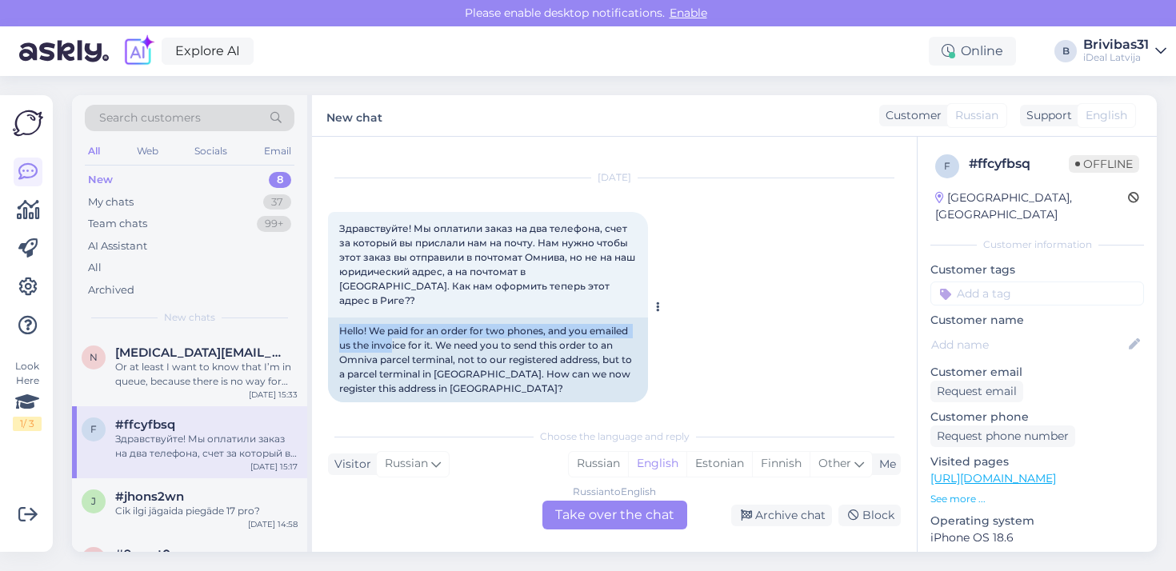
drag, startPoint x: 334, startPoint y: 318, endPoint x: 392, endPoint y: 329, distance: 58.7
click at [392, 329] on div "Hello! We paid for an order for two phones, and you emailed us the invoice for …" at bounding box center [488, 360] width 320 height 85
click at [154, 478] on div "j #jhons2wn Cik ilgi jāgaida piegāde 17 pro? [DATE] 14:58" at bounding box center [189, 507] width 235 height 58
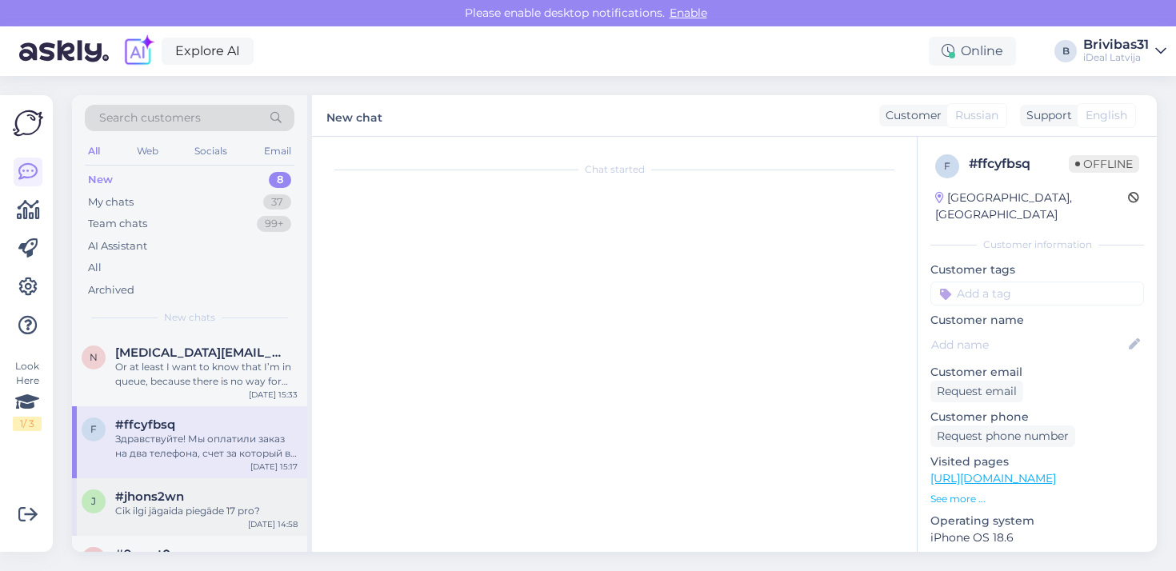
scroll to position [0, 0]
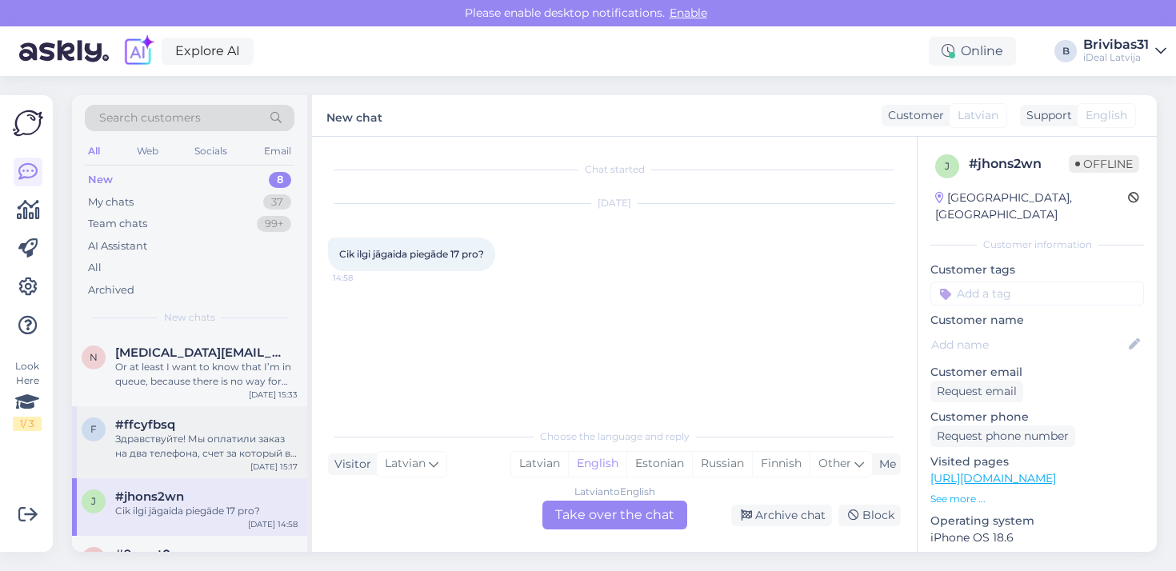
click at [160, 461] on div "f #ffcyfbsq Здравствуйте! Мы оплатили заказ на два телефона, счет за который вы…" at bounding box center [189, 442] width 235 height 72
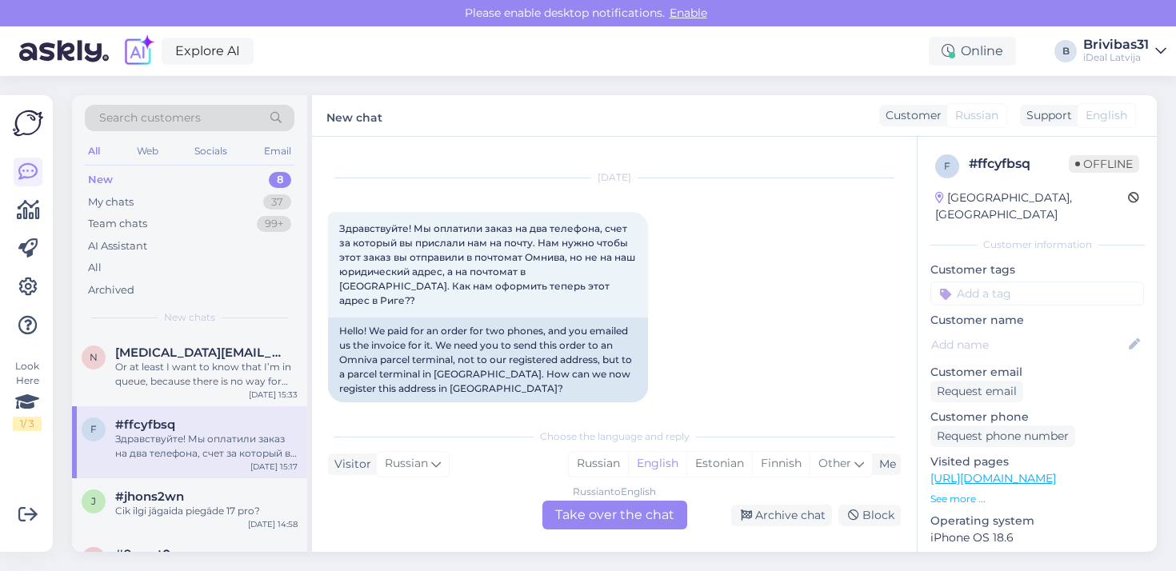
click at [561, 481] on div "Choose the language and reply Visitor Russian Me Russian English Estonian Finni…" at bounding box center [614, 475] width 573 height 110
click at [858, 467] on icon at bounding box center [859, 464] width 10 height 18
type input "latv"
click at [668, 414] on link "Latvian" at bounding box center [734, 423] width 176 height 26
click at [650, 516] on div "Russian to Latvian Take over the chat" at bounding box center [614, 515] width 145 height 29
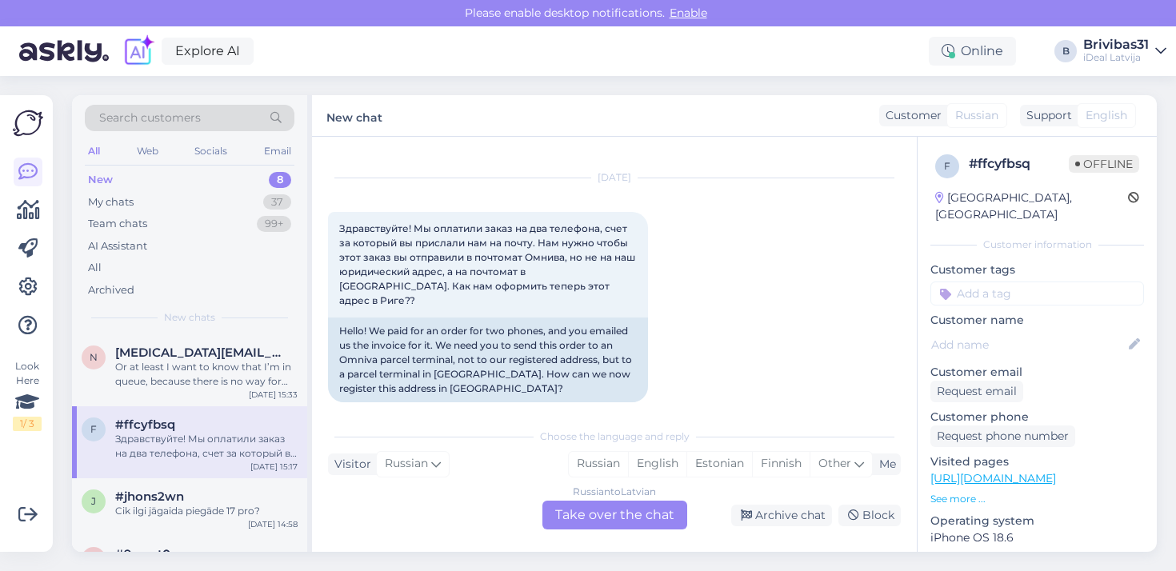
scroll to position [3064, 0]
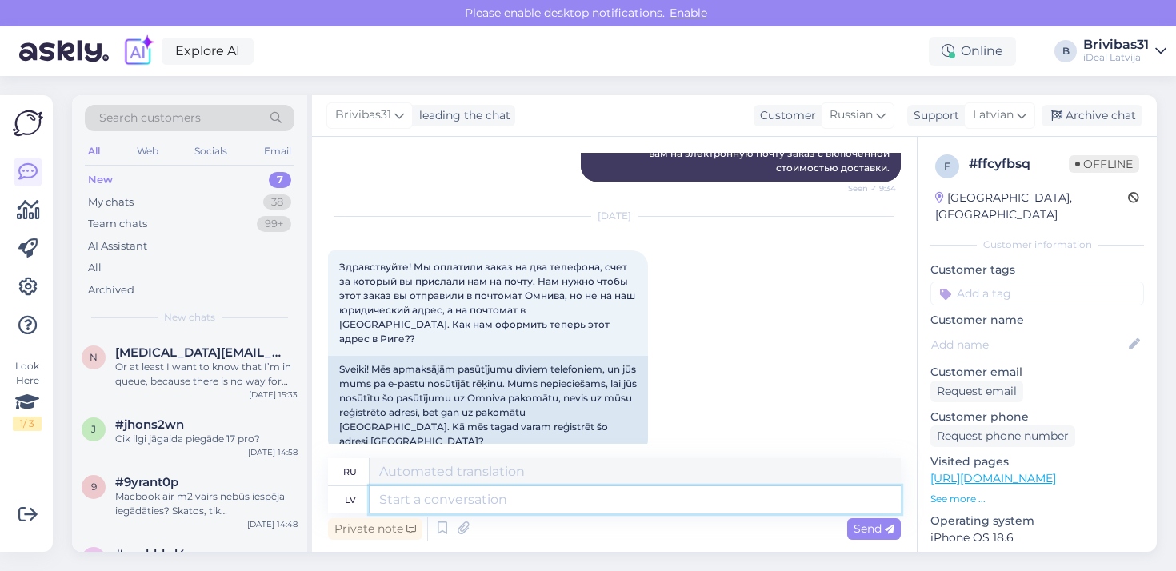
click at [578, 496] on textarea at bounding box center [635, 499] width 531 height 27
type textarea "Labdien!"
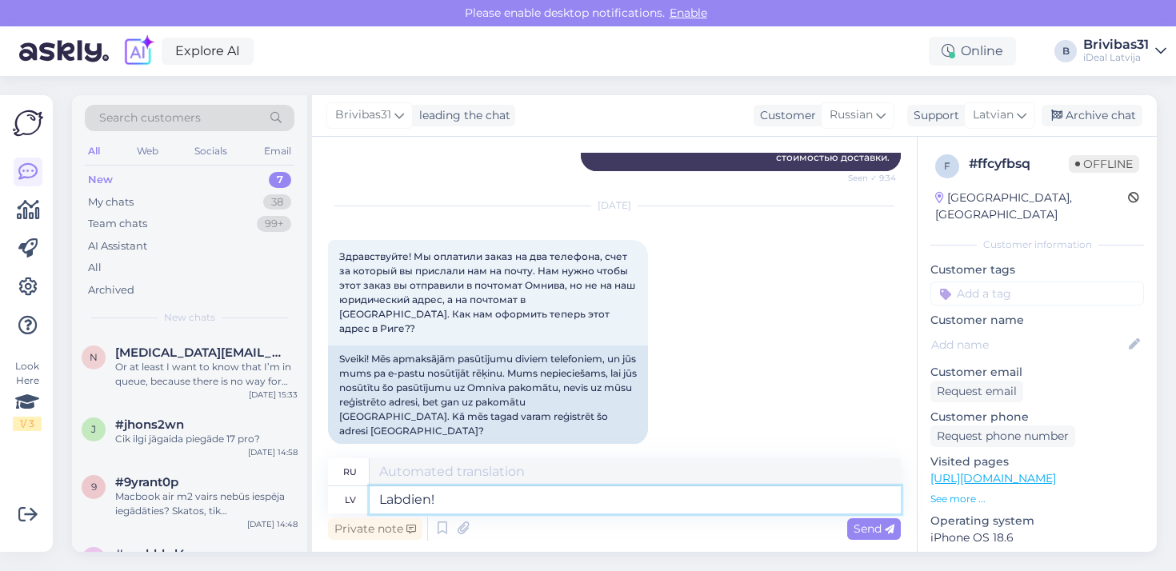
type textarea "Привет!"
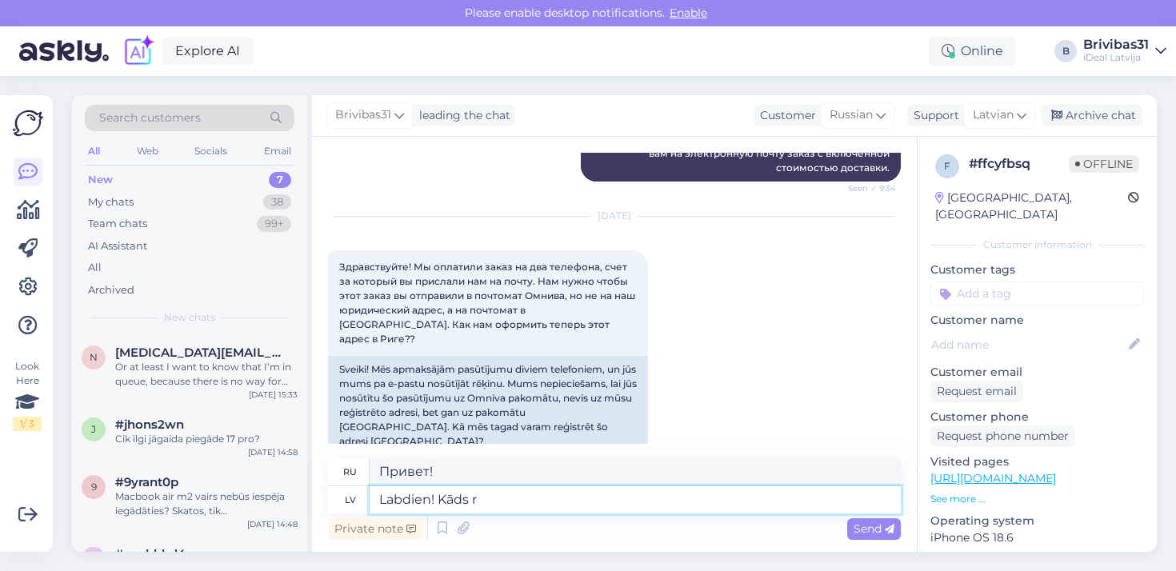
type textarea "Labdien! Kāds ri"
type textarea "Привет! Кто-то"
type textarea "Labdien! Kāds ir p"
type textarea "Привет, как дела?"
type textarea "Labdien! Kāds ir pasūtījuma"
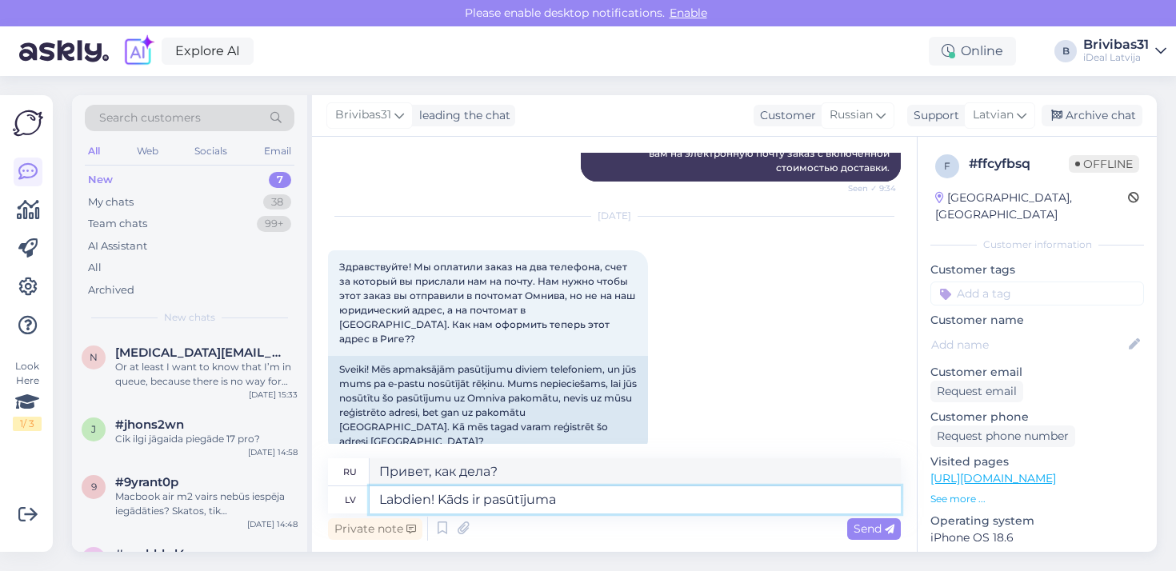
type textarea "Здравствуйте! Какой заказ?"
type textarea "Labdien! Kāds ir pasūtījuma numurs?"
type textarea "Здравствуйте! Какой номер заказа?"
